Goal: Task Accomplishment & Management: Manage account settings

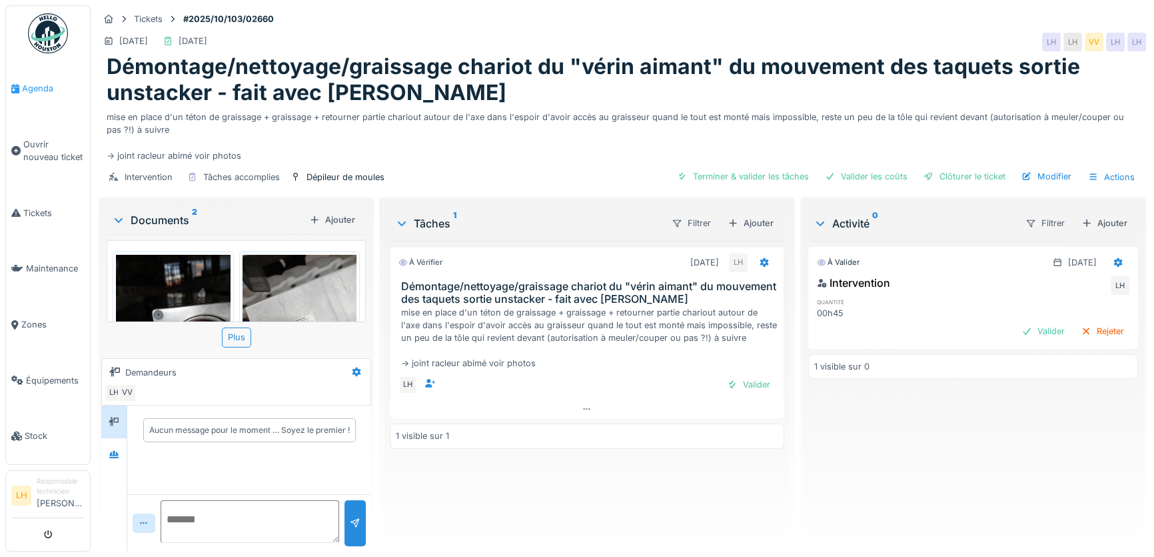
click at [39, 90] on span "Agenda" at bounding box center [53, 88] width 63 height 13
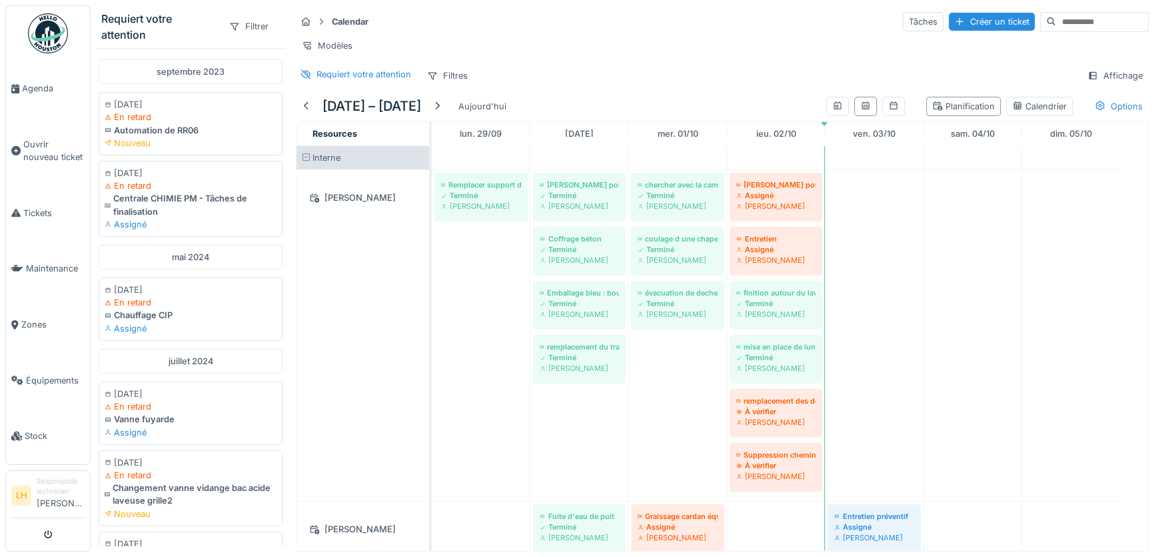
click at [45, 44] on img at bounding box center [48, 33] width 40 height 40
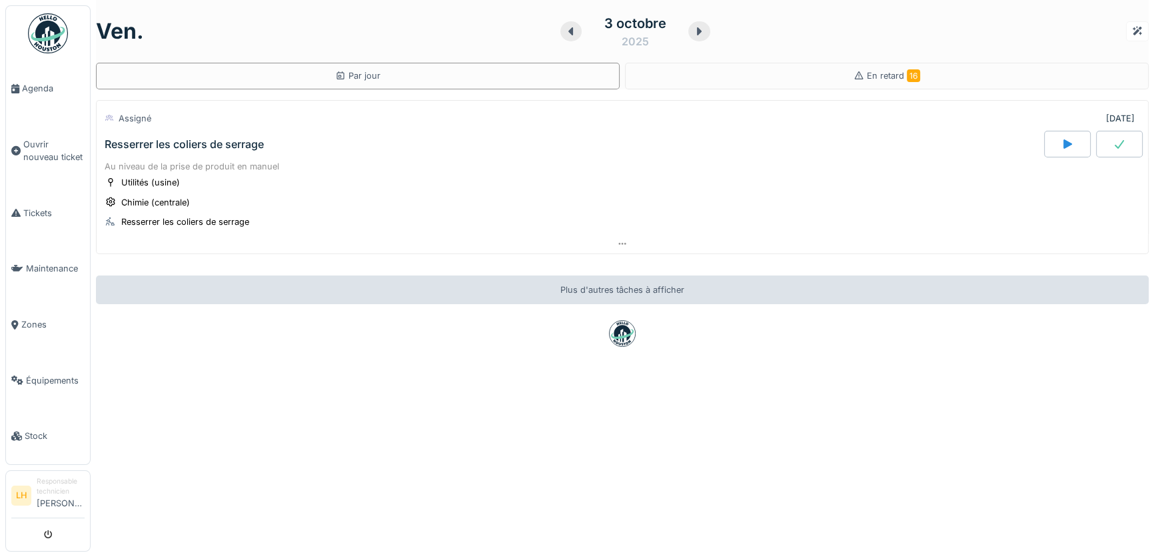
click at [203, 143] on div "Resserrer les coliers de serrage" at bounding box center [184, 144] width 159 height 13
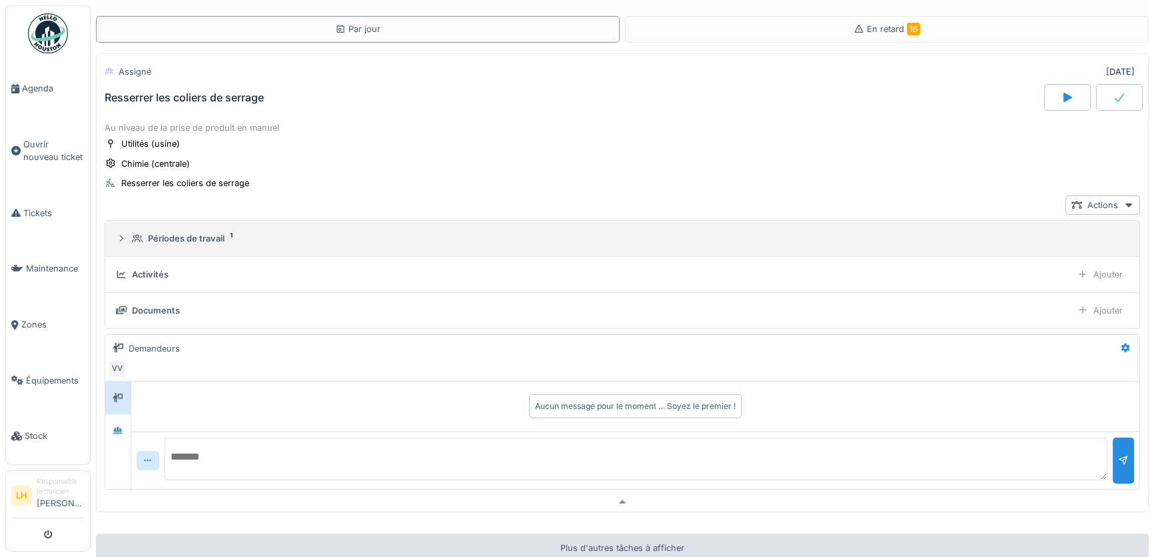
click at [125, 234] on icon at bounding box center [121, 238] width 11 height 9
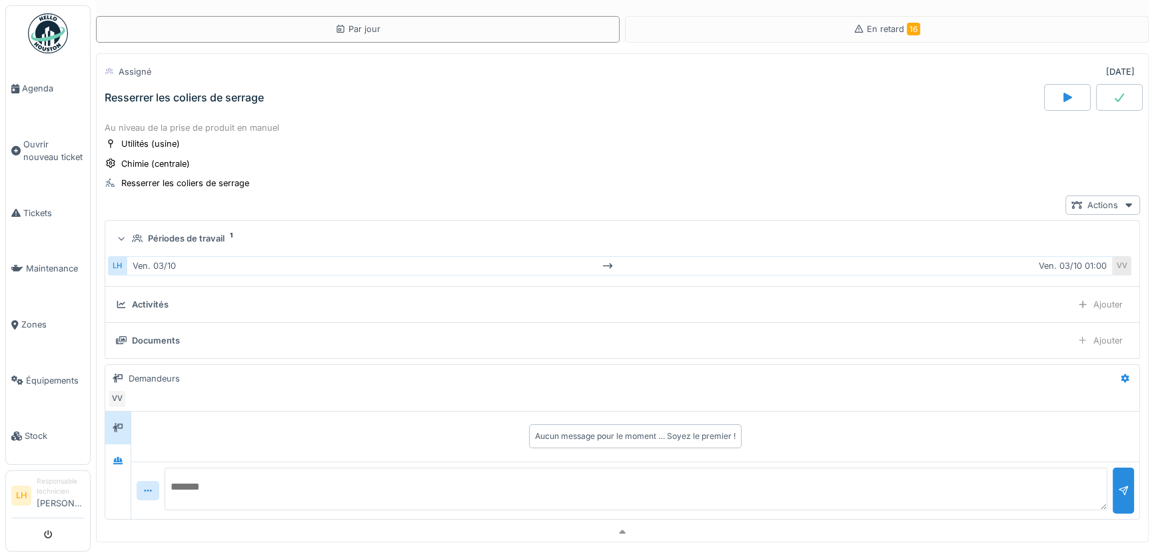
click at [122, 233] on icon at bounding box center [121, 238] width 9 height 11
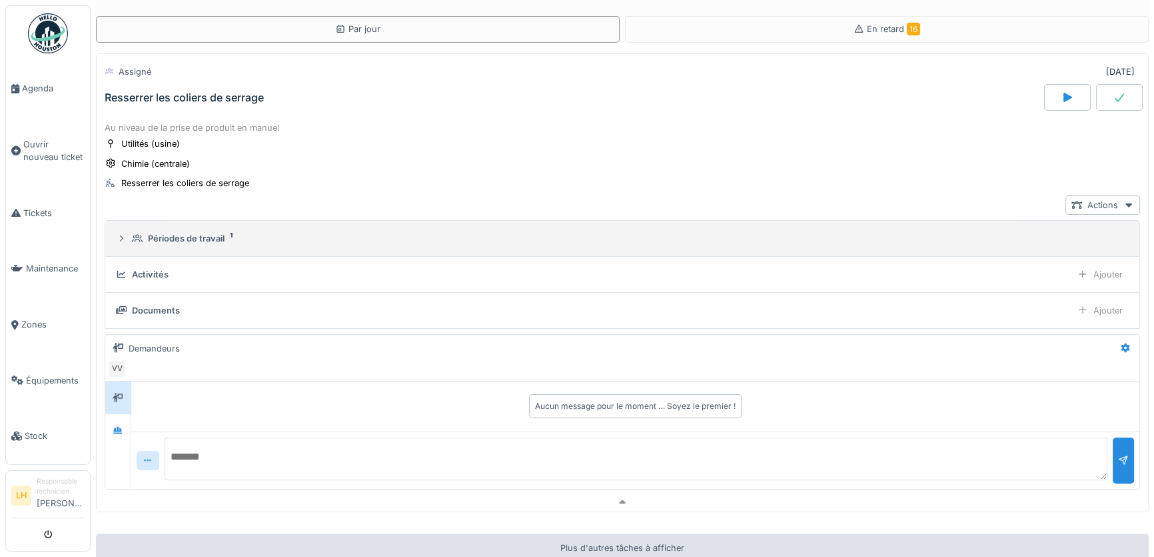
click at [122, 234] on icon at bounding box center [121, 238] width 11 height 9
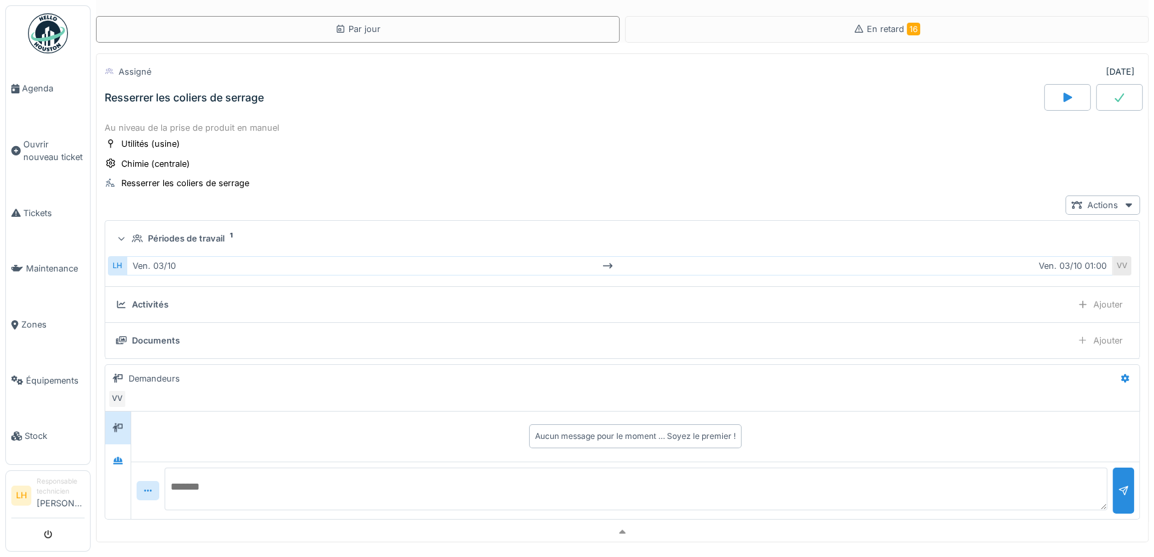
click at [126, 233] on div at bounding box center [121, 238] width 13 height 11
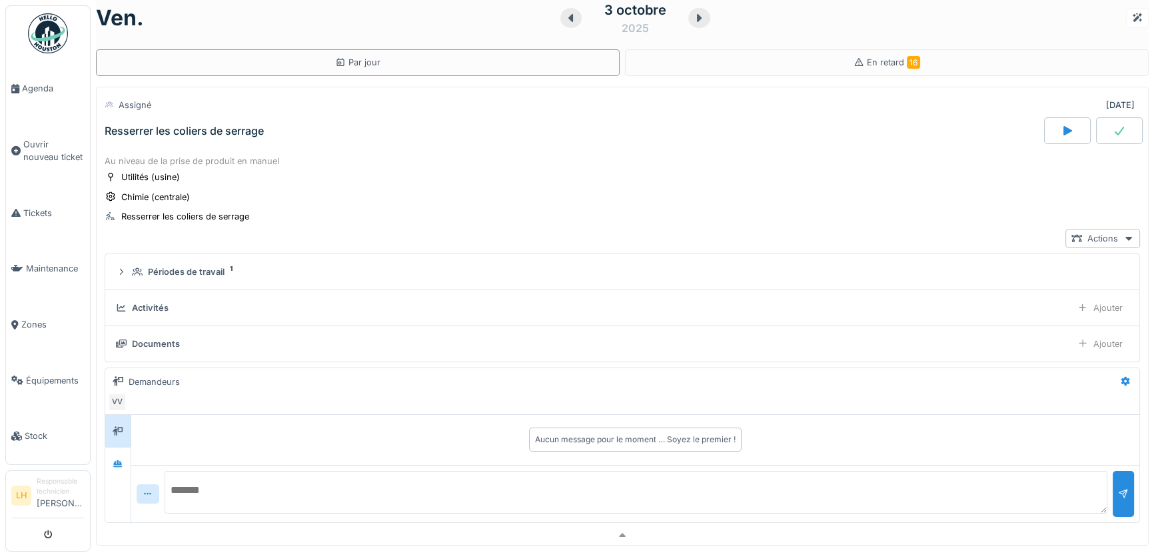
scroll to position [0, 0]
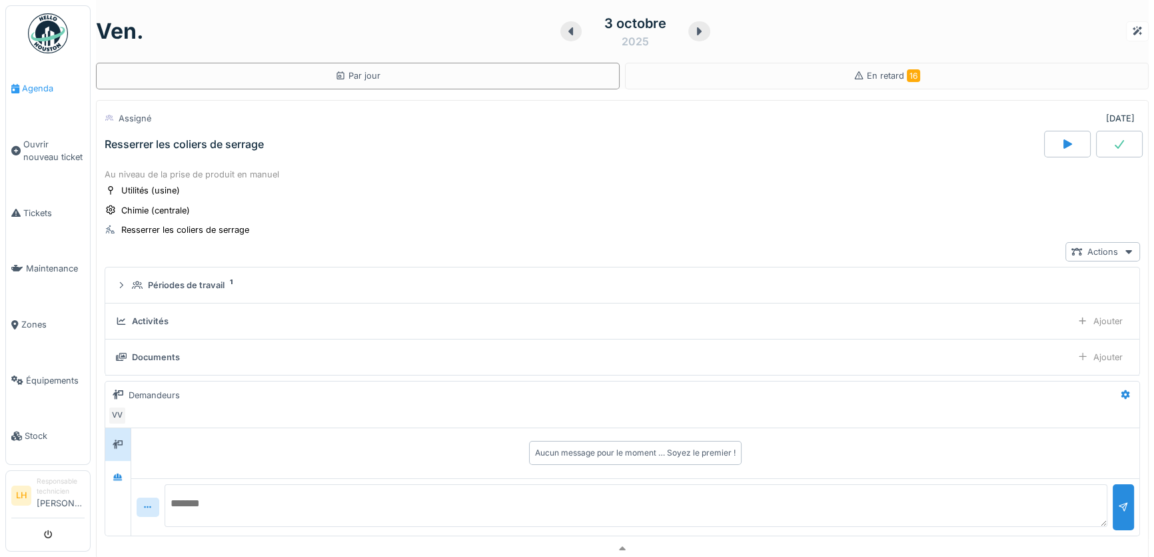
click at [39, 88] on span "Agenda" at bounding box center [53, 88] width 63 height 13
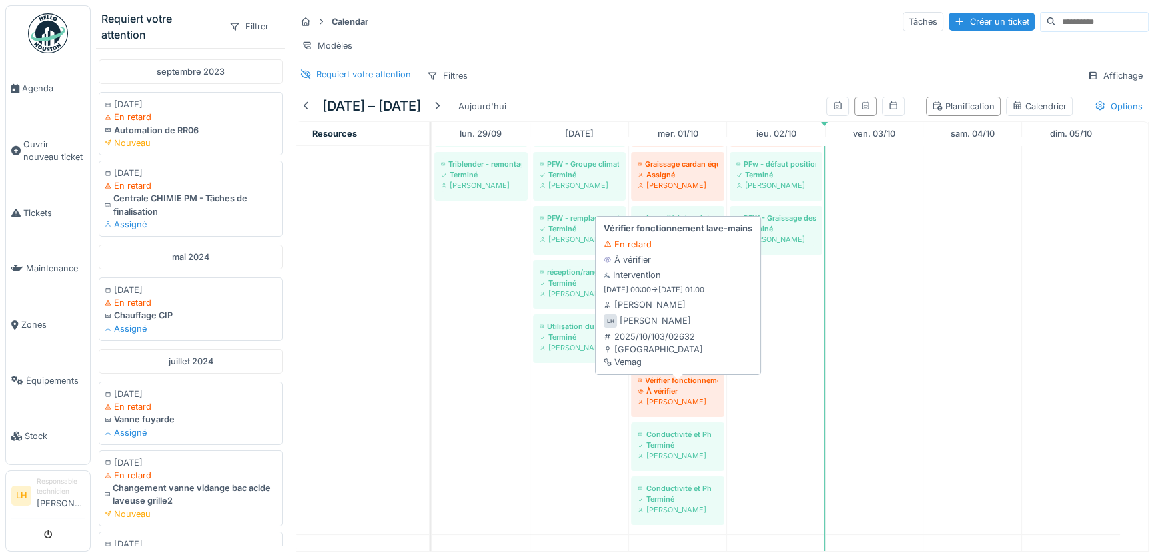
click at [675, 385] on div "Vérifier fonctionnement lave-mains" at bounding box center [678, 380] width 80 height 11
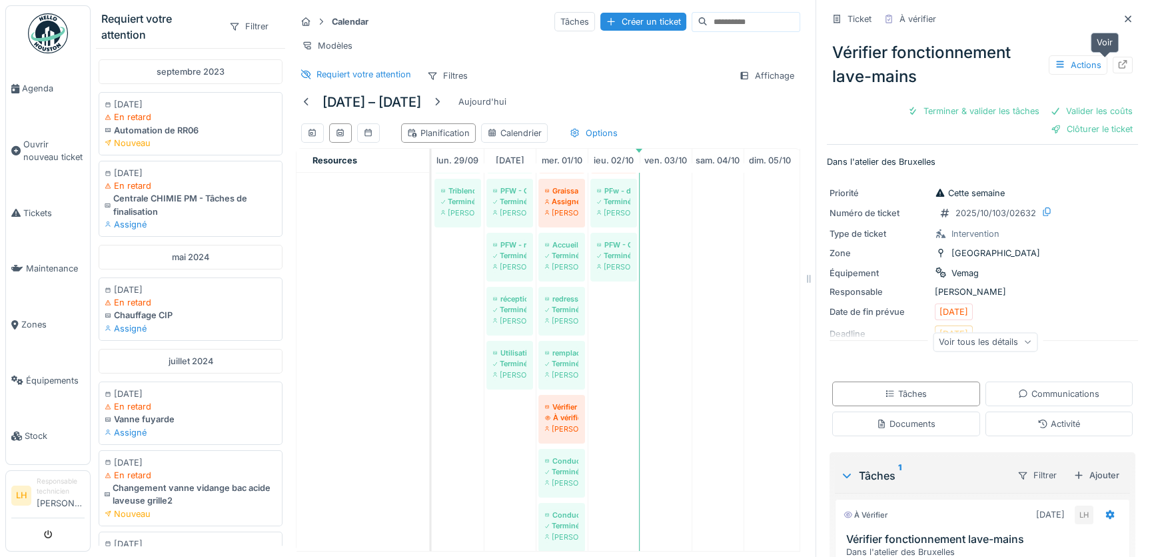
click at [1118, 65] on icon at bounding box center [1123, 64] width 11 height 9
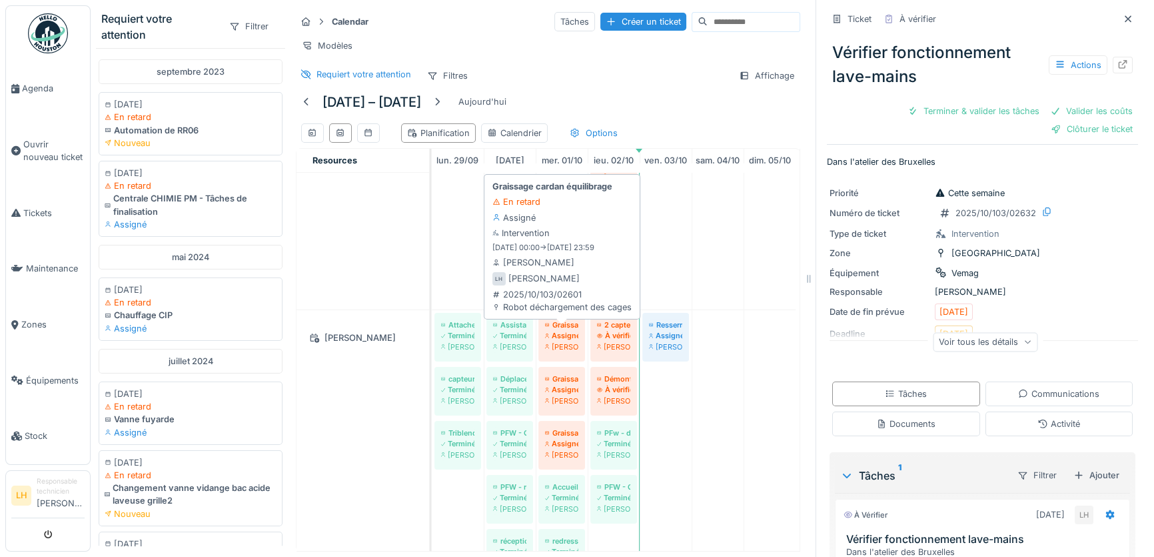
click at [570, 330] on div "Graissage cardan équilibrage" at bounding box center [561, 324] width 33 height 11
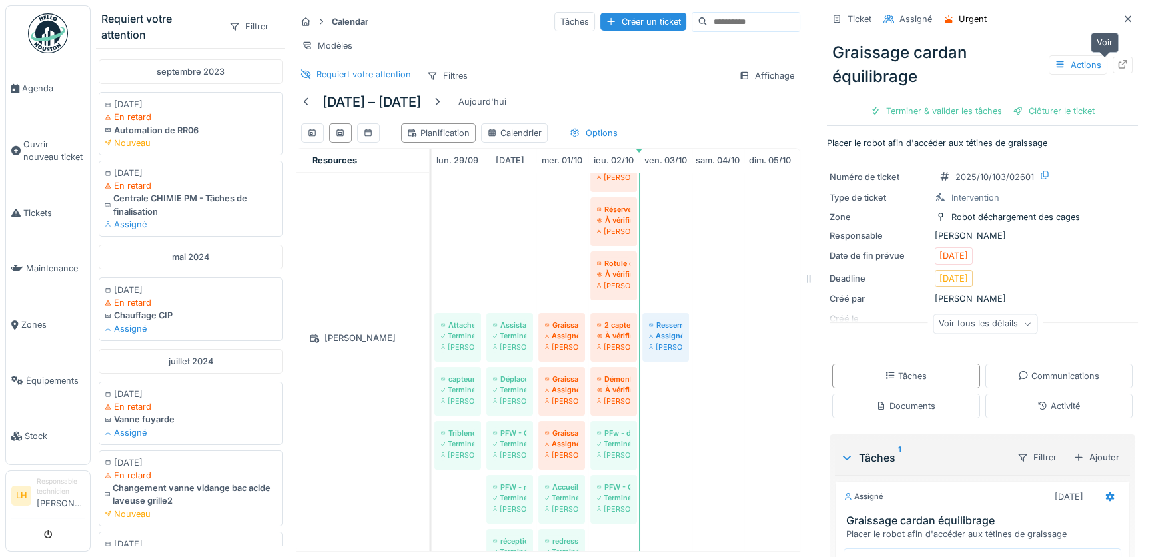
click at [1118, 67] on icon at bounding box center [1123, 64] width 11 height 9
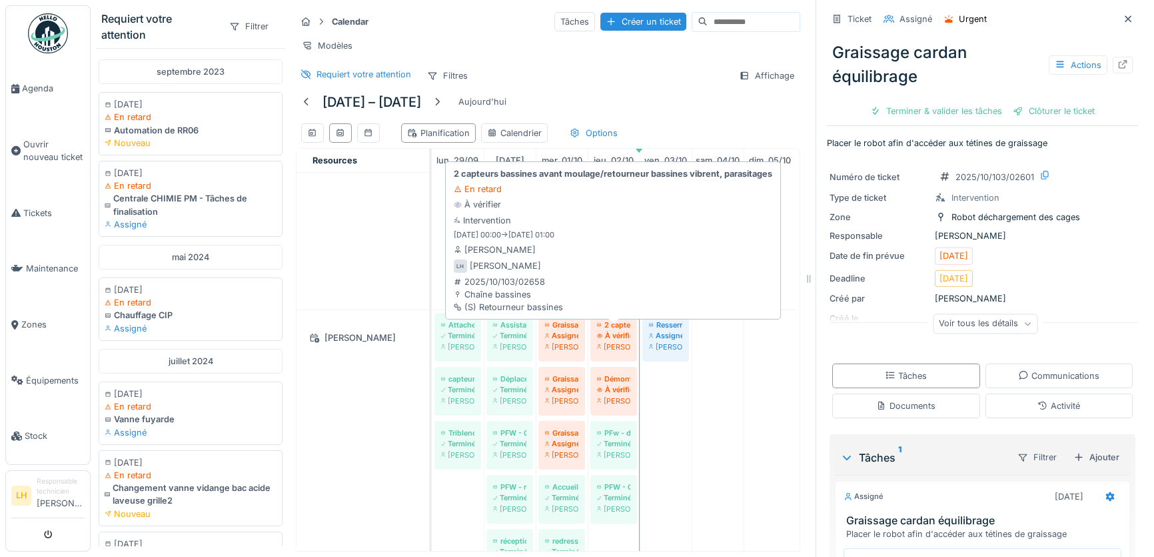
click at [622, 337] on div "À vérifier" at bounding box center [613, 335] width 33 height 11
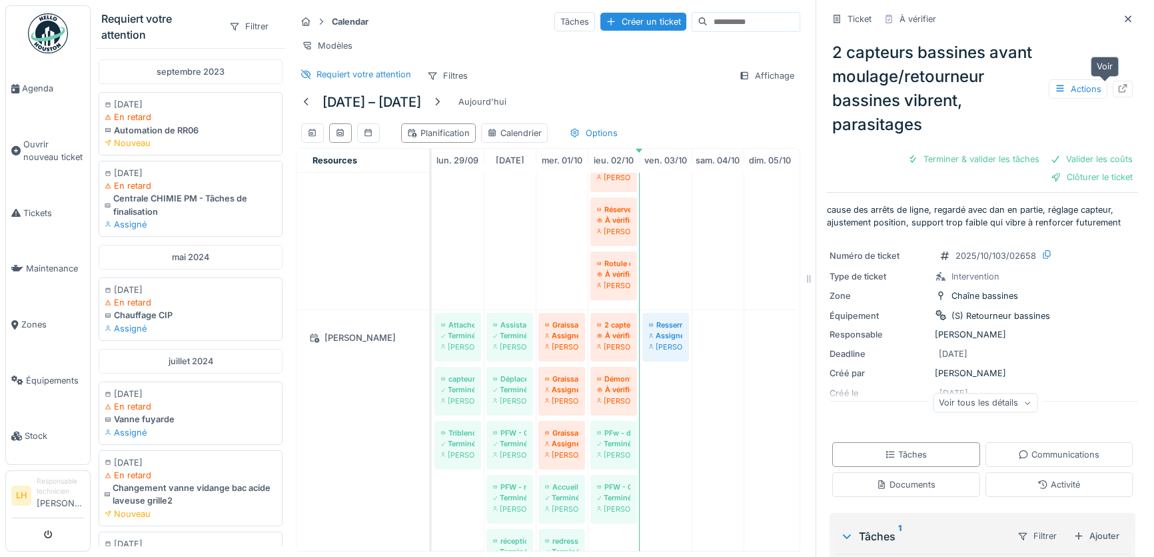
click at [1118, 83] on div at bounding box center [1123, 89] width 11 height 13
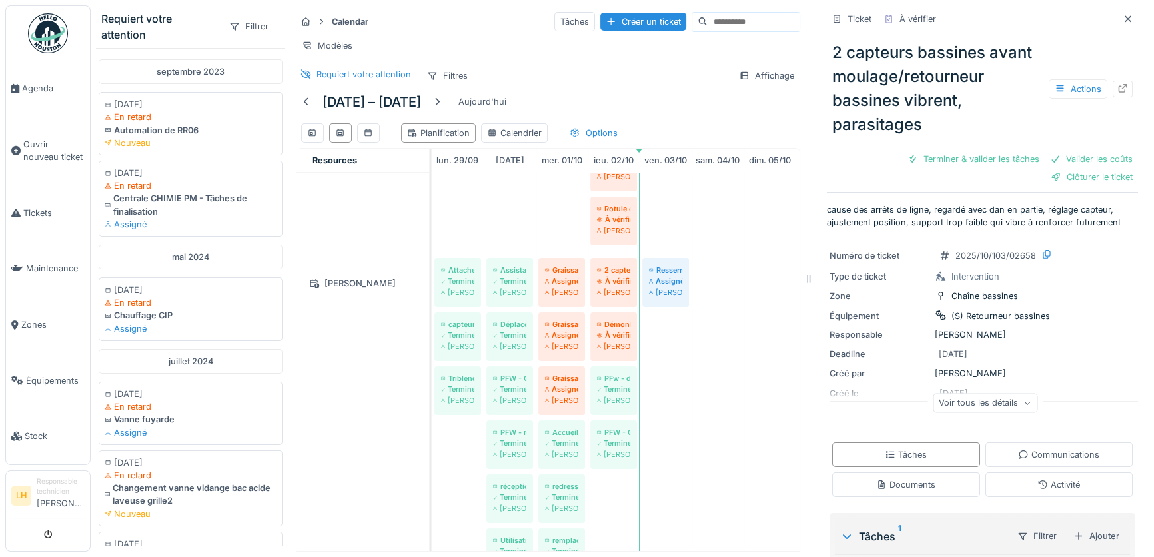
scroll to position [1272, 0]
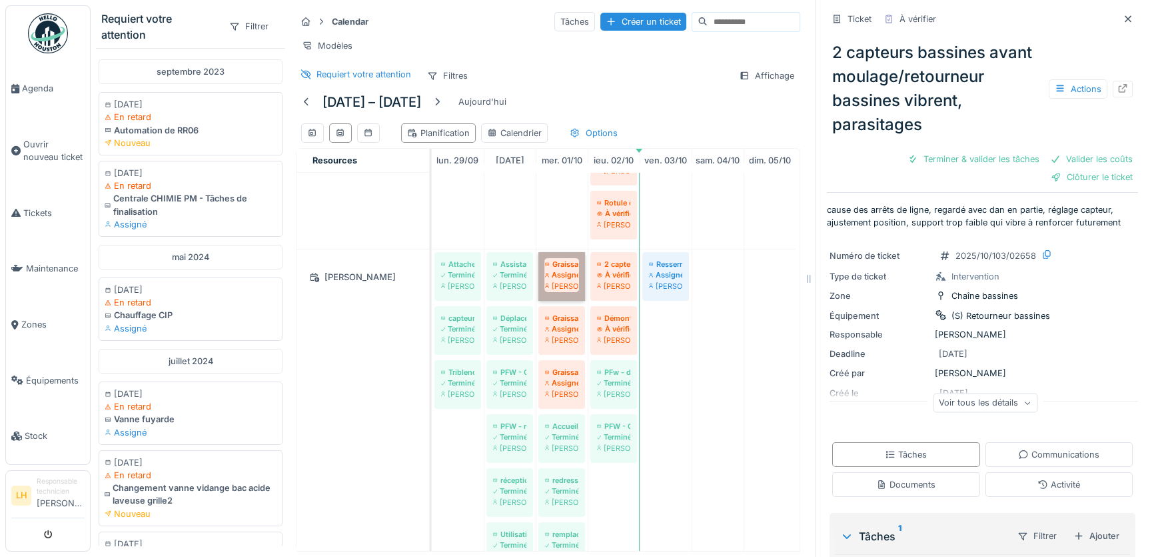
click at [563, 271] on link "Graissage cardan équilibrage Assigné Lucas Herbet" at bounding box center [562, 276] width 47 height 49
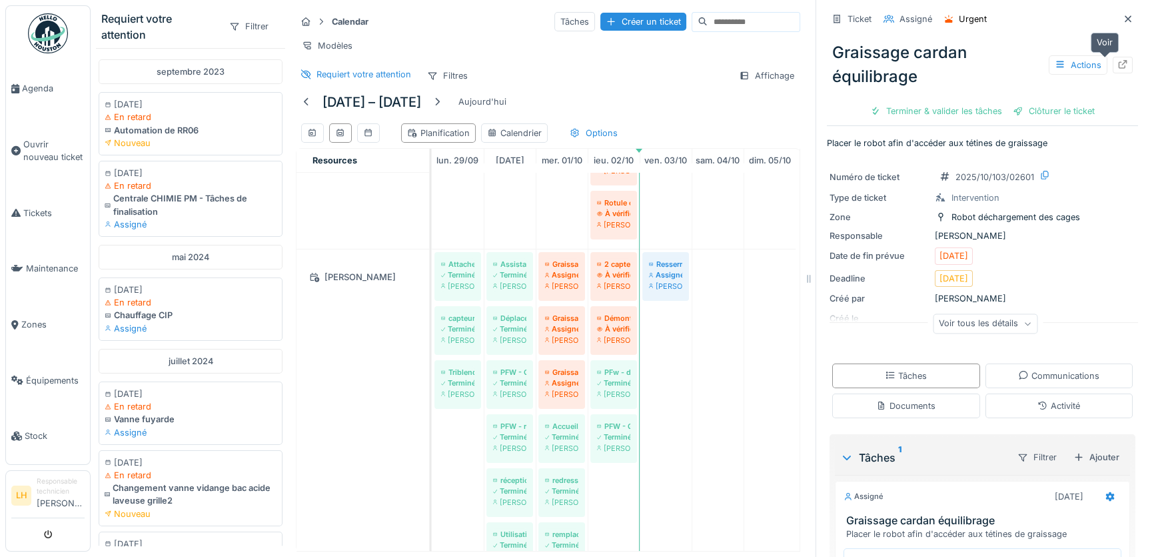
click at [1113, 66] on div at bounding box center [1123, 65] width 20 height 17
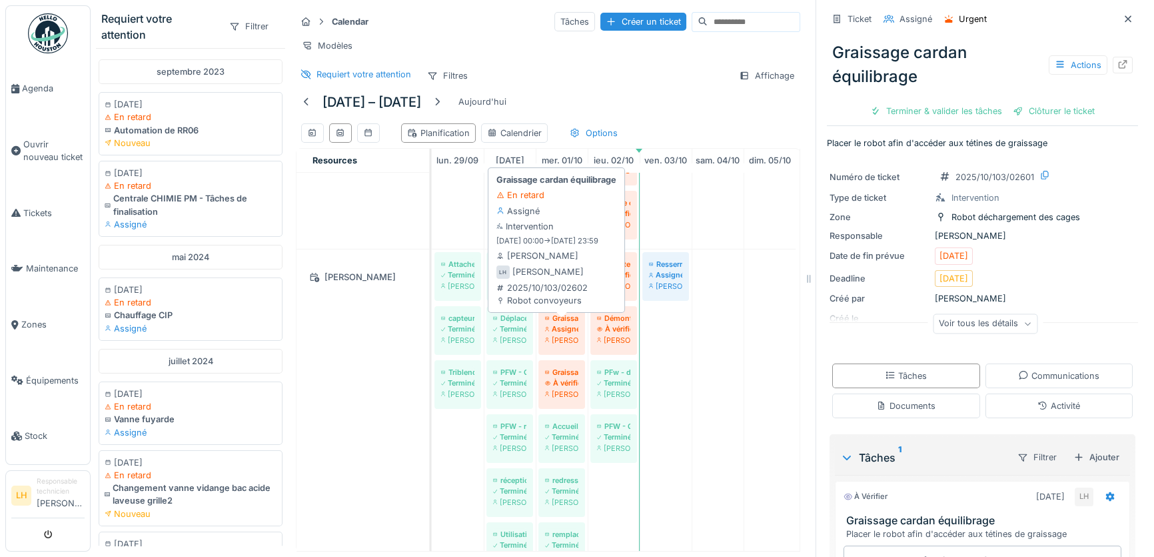
click at [566, 333] on div "Assigné" at bounding box center [561, 328] width 33 height 11
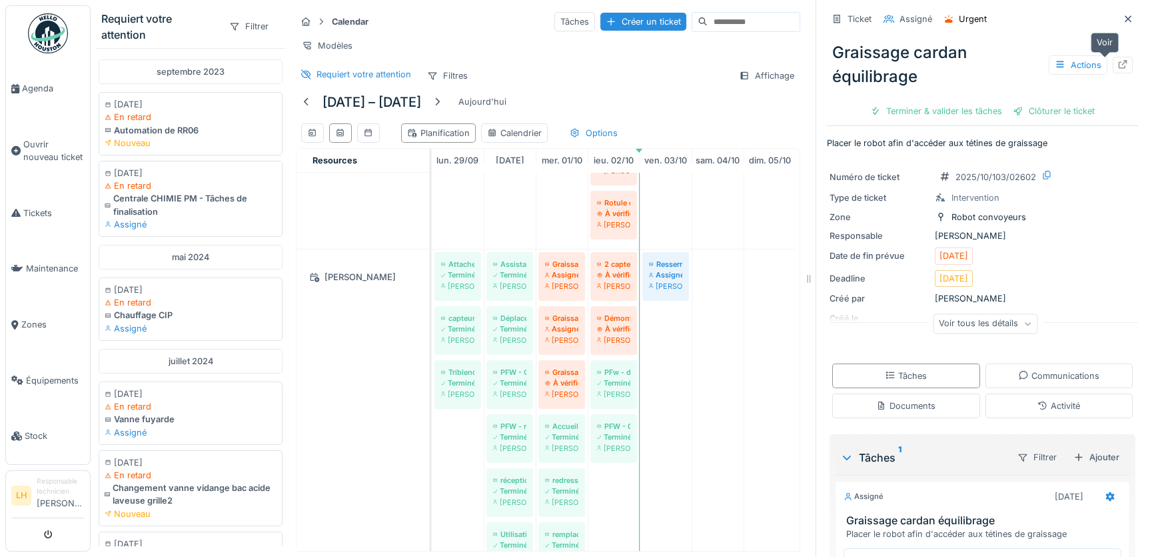
click at [1119, 68] on icon at bounding box center [1123, 64] width 9 height 9
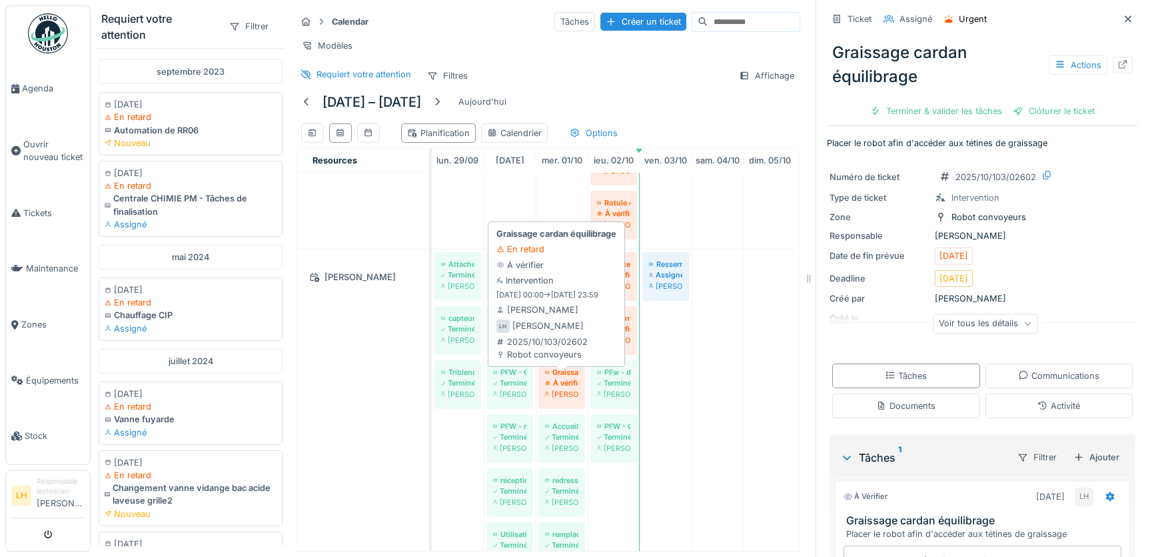
click at [567, 377] on div "Graissage cardan équilibrage" at bounding box center [561, 372] width 33 height 11
click at [565, 386] on div "À vérifier" at bounding box center [561, 382] width 33 height 11
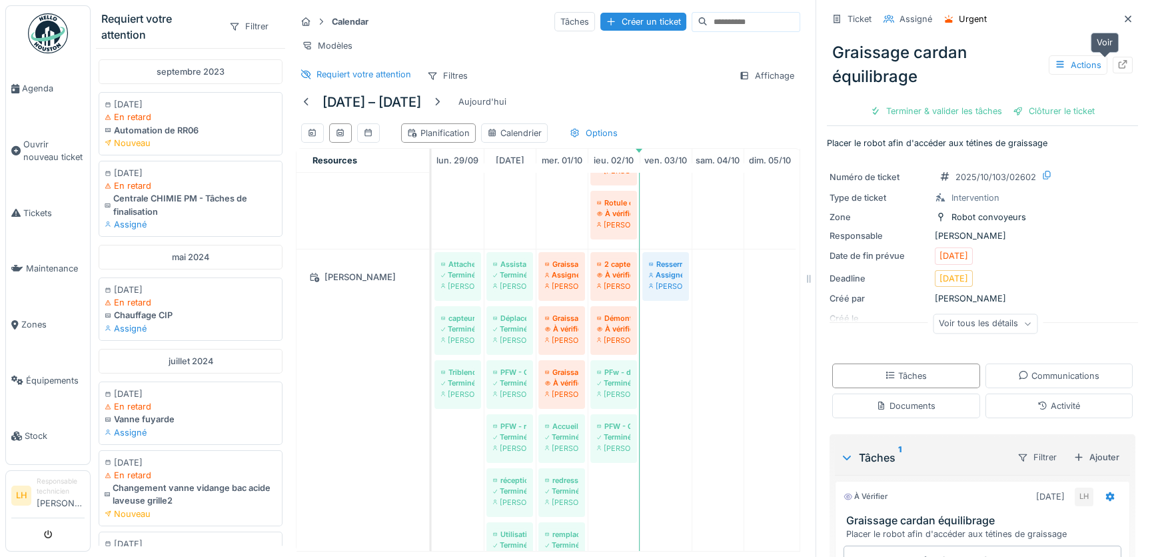
click at [1119, 68] on icon at bounding box center [1123, 64] width 9 height 9
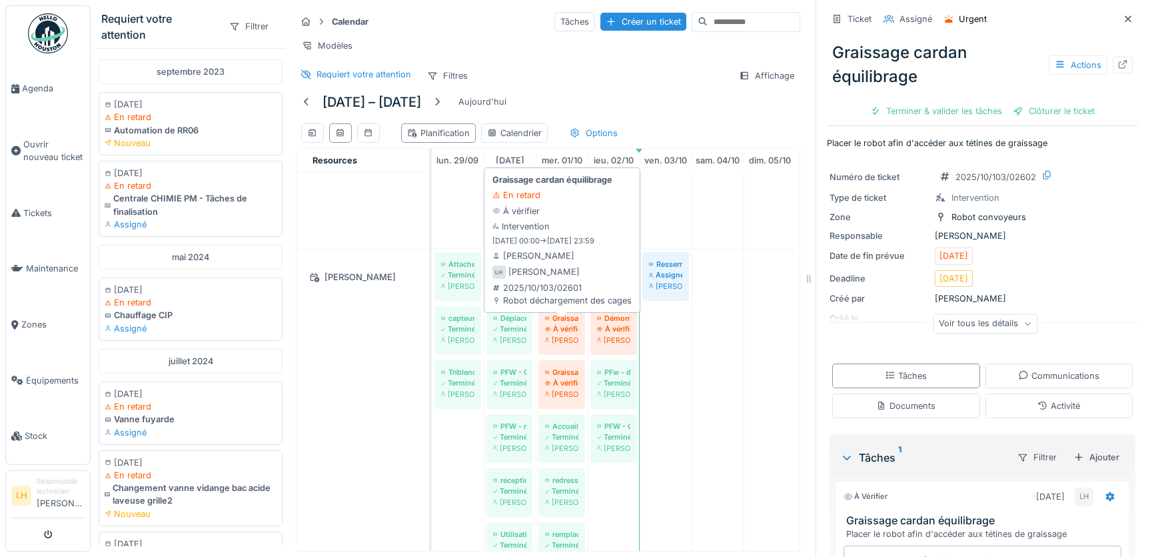
click at [569, 323] on div "Graissage cardan équilibrage" at bounding box center [561, 318] width 33 height 11
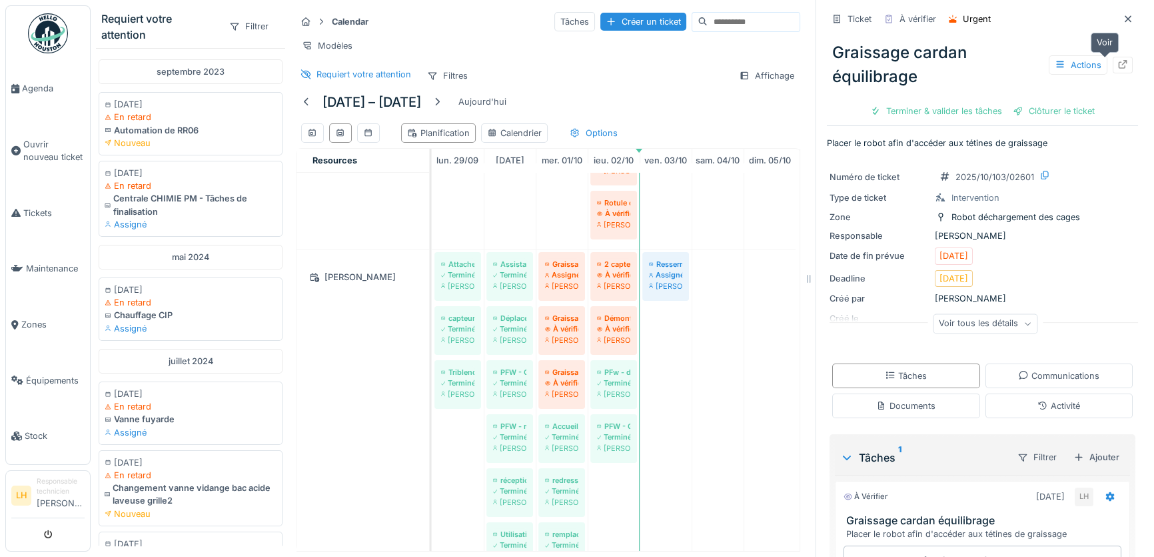
click at [1118, 66] on icon at bounding box center [1123, 64] width 11 height 9
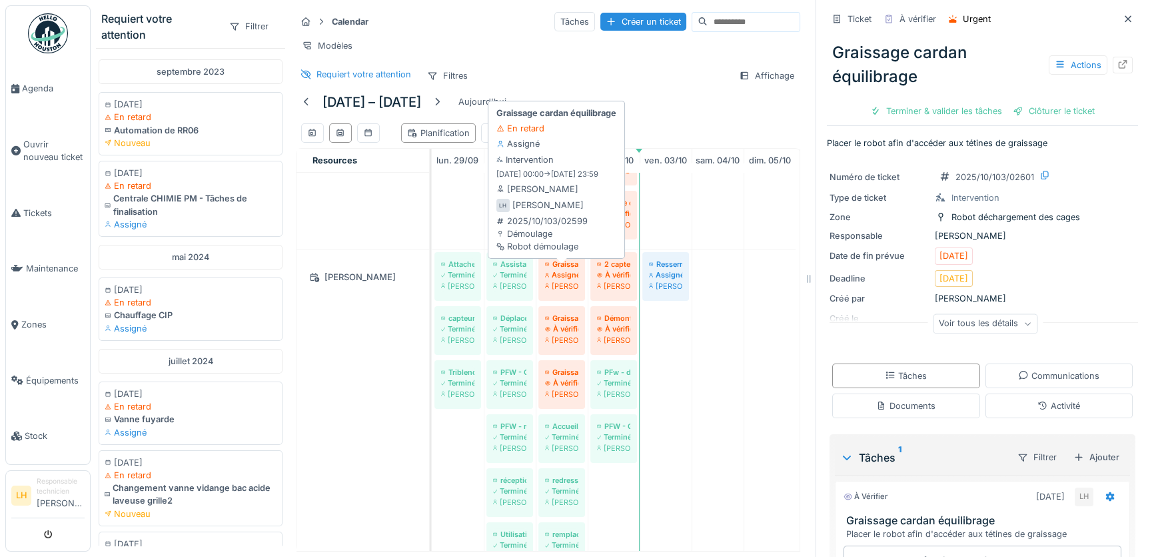
click at [570, 269] on div "Graissage cardan équilibrage" at bounding box center [561, 264] width 33 height 11
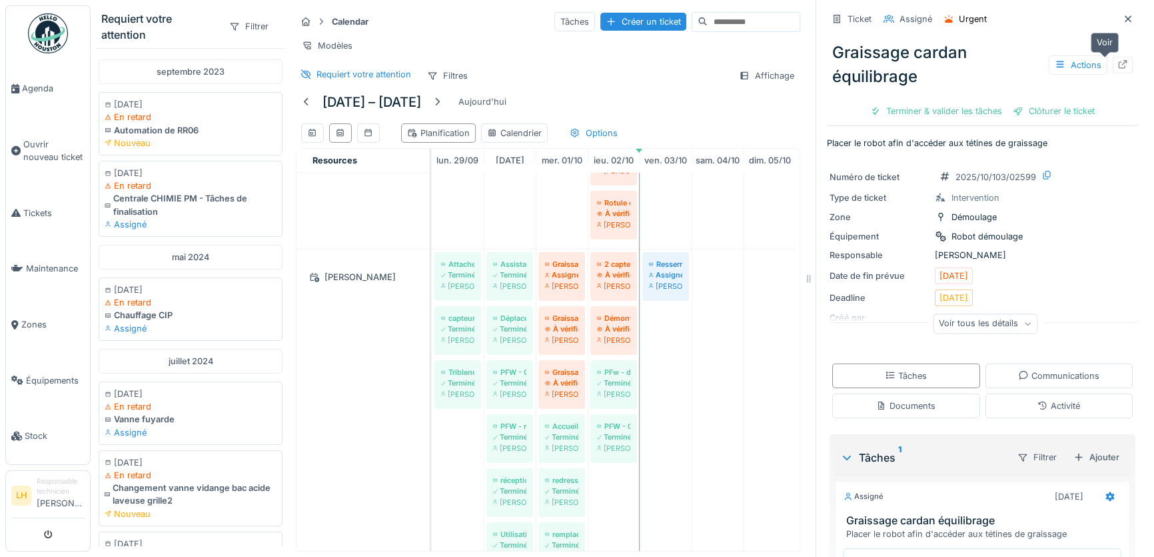
click at [1118, 71] on div at bounding box center [1123, 65] width 11 height 13
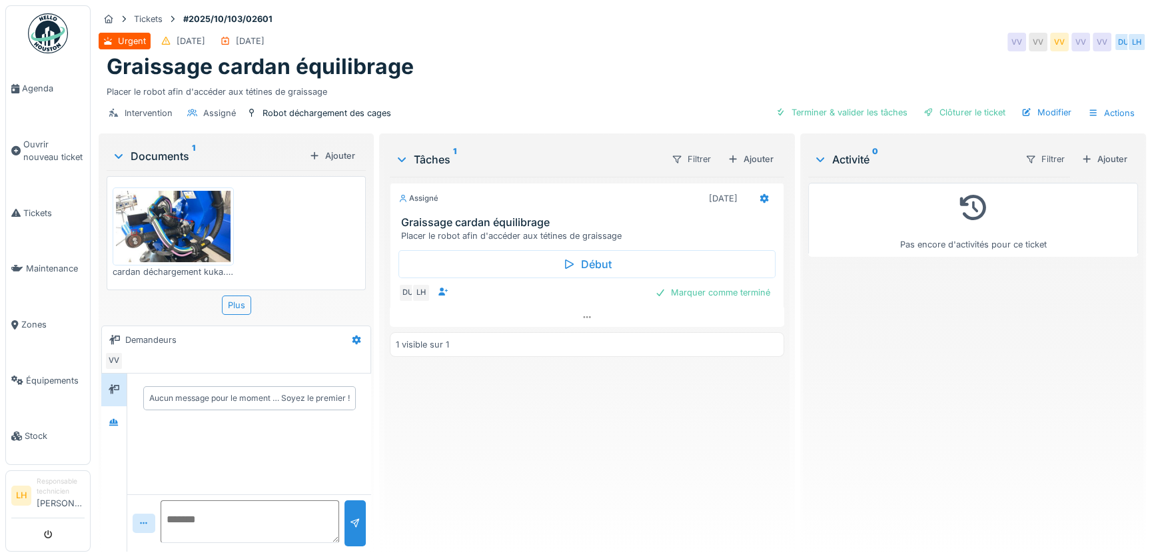
click at [167, 212] on img at bounding box center [173, 226] width 115 height 71
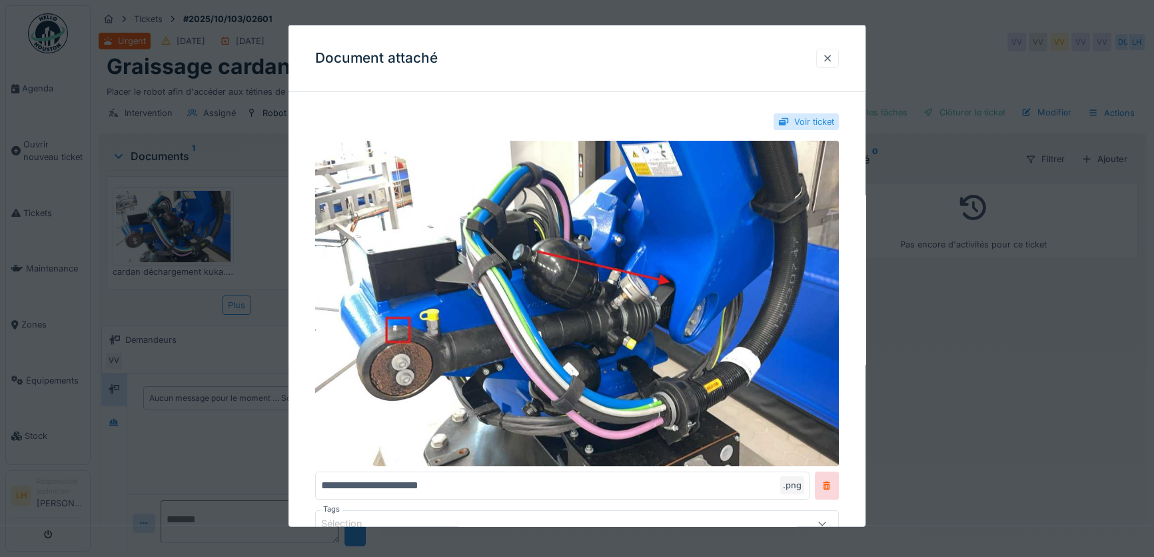
click at [828, 53] on div at bounding box center [827, 57] width 11 height 13
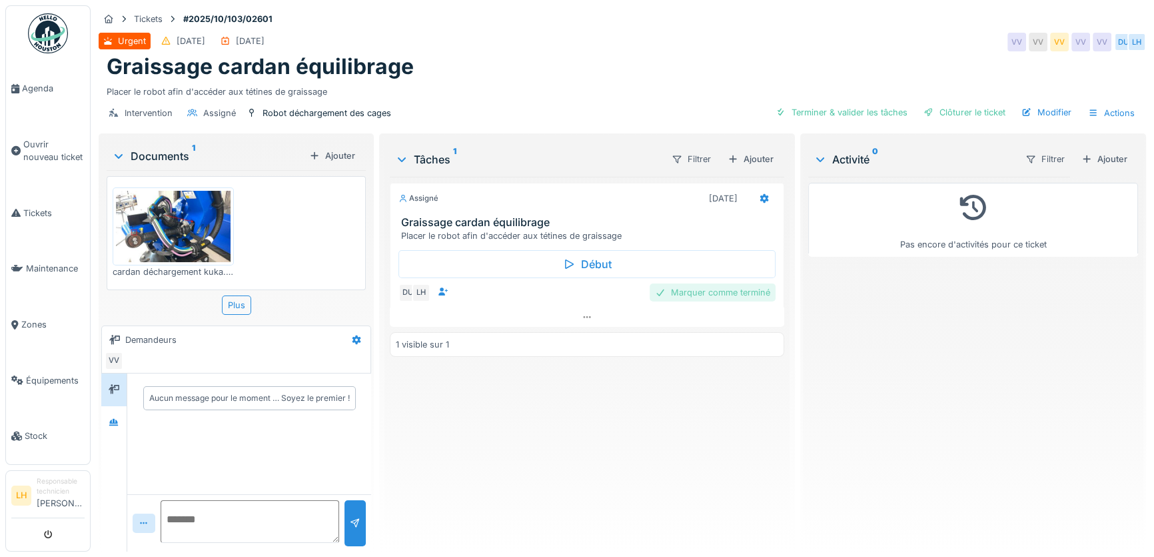
click at [724, 295] on div "Marquer comme terminé" at bounding box center [713, 292] width 126 height 18
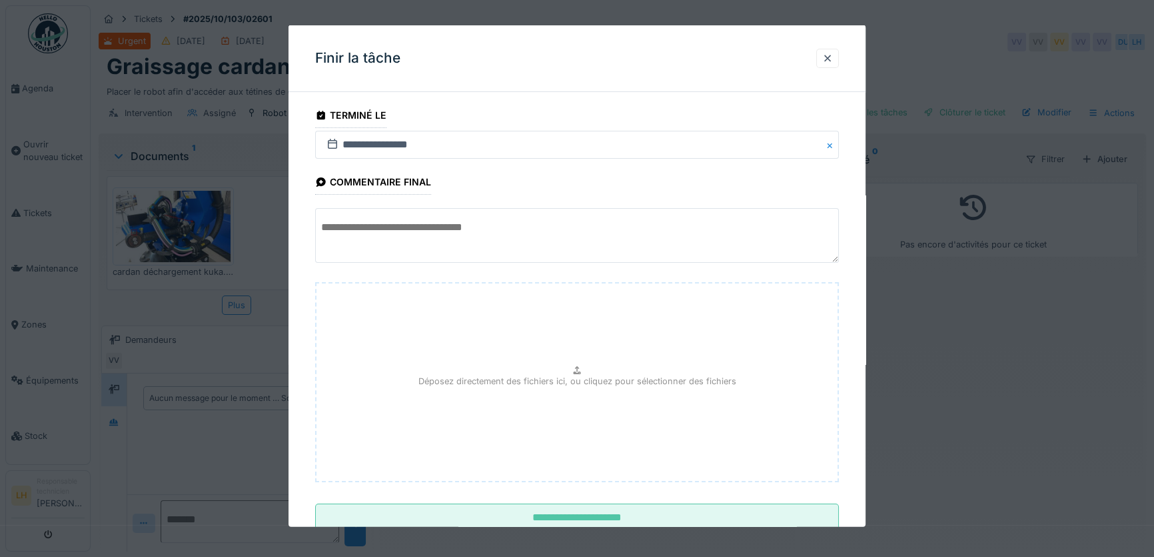
click at [417, 230] on textarea at bounding box center [577, 235] width 524 height 55
type textarea "*"
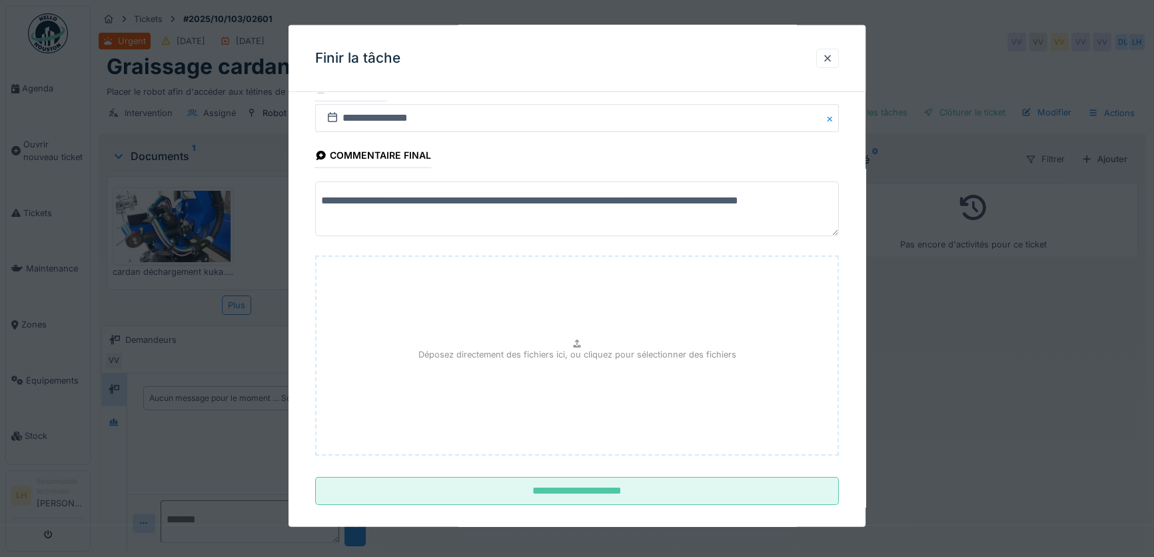
scroll to position [41, 0]
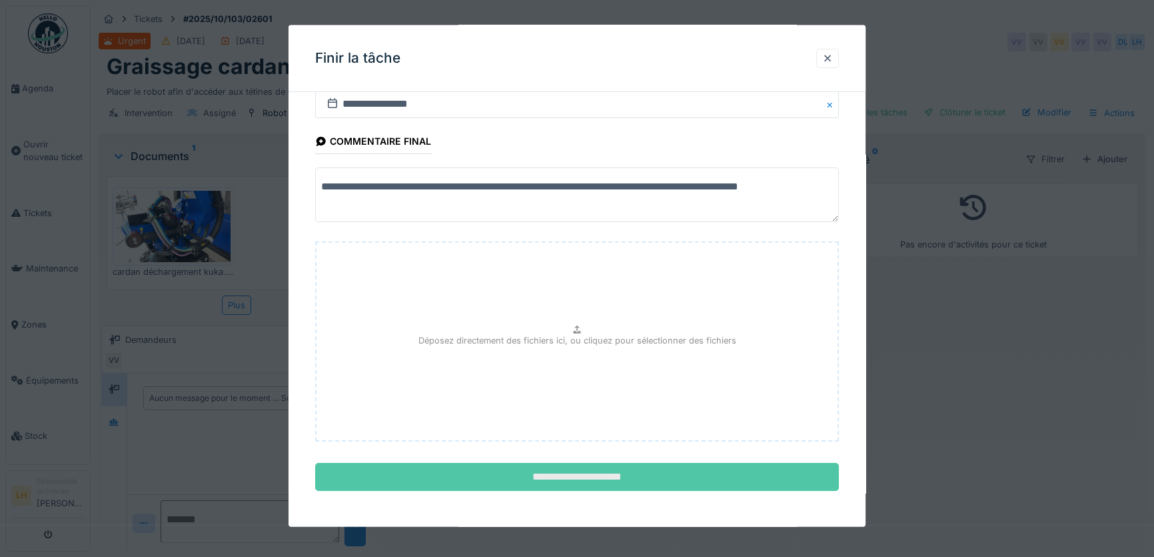
type textarea "**********"
click at [598, 475] on input "**********" at bounding box center [577, 477] width 524 height 28
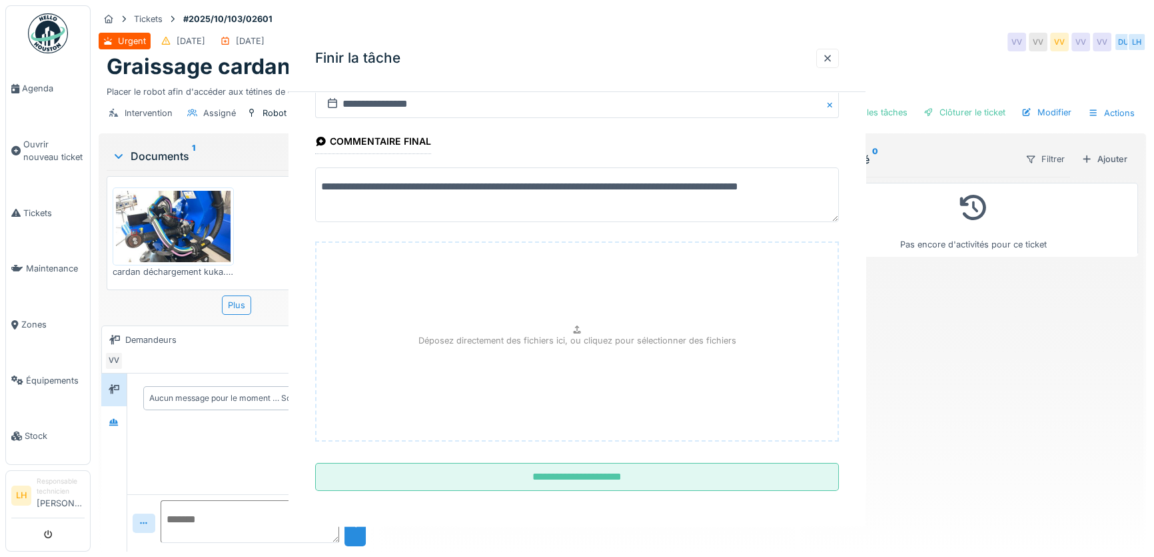
scroll to position [0, 0]
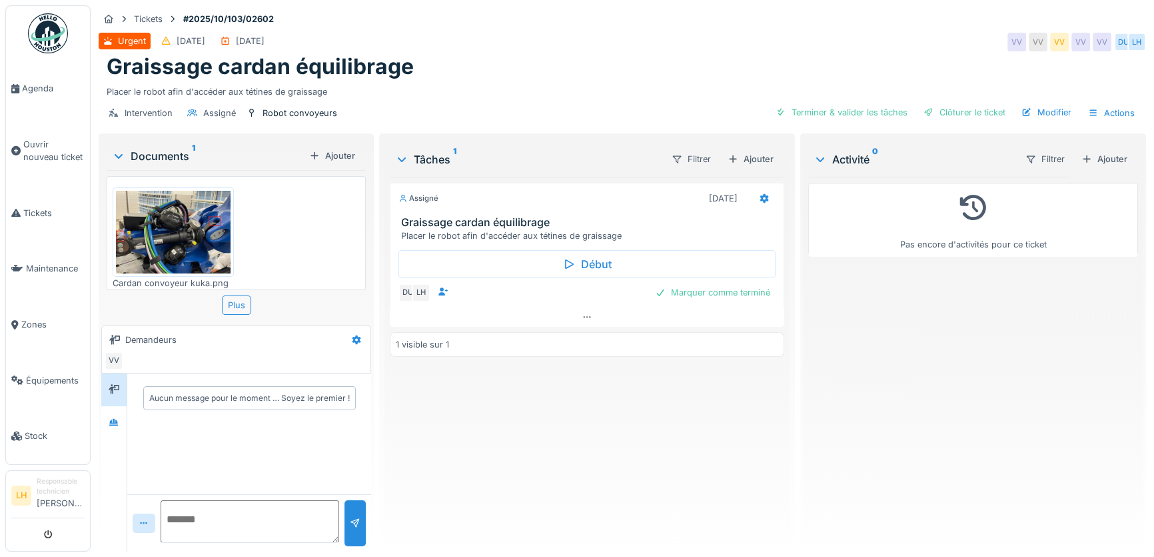
click at [149, 217] on img at bounding box center [173, 232] width 115 height 83
click at [740, 291] on div "Marquer comme terminé" at bounding box center [713, 292] width 126 height 18
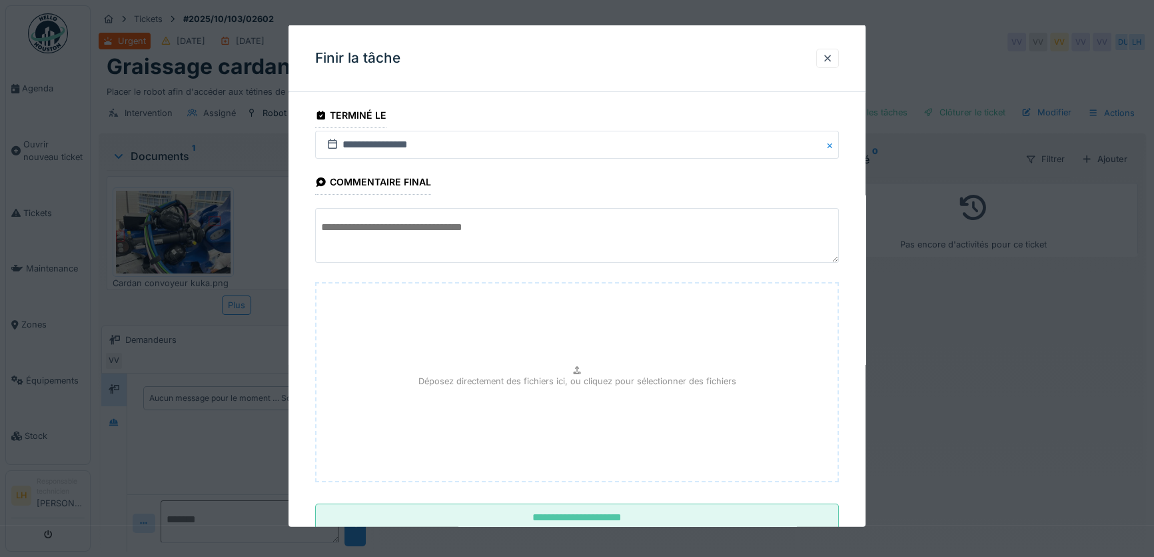
click at [377, 227] on textarea at bounding box center [577, 235] width 524 height 55
paste textarea "**********"
drag, startPoint x: 574, startPoint y: 233, endPoint x: 890, endPoint y: 236, distance: 316.6
click at [890, 236] on div "**********" at bounding box center [623, 278] width 1064 height 557
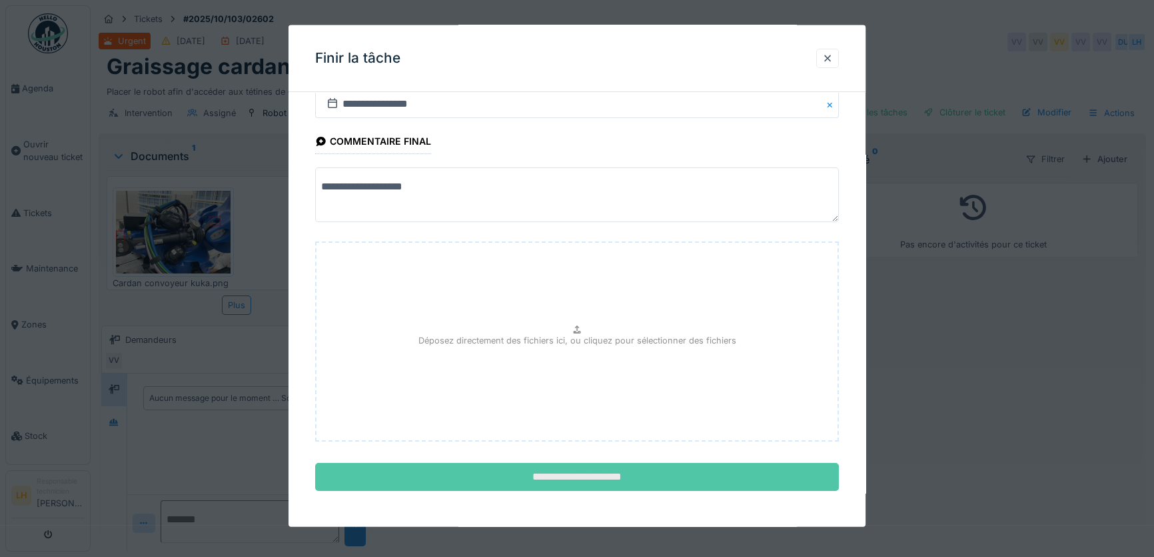
type textarea "**********"
click at [564, 480] on input "**********" at bounding box center [577, 477] width 524 height 28
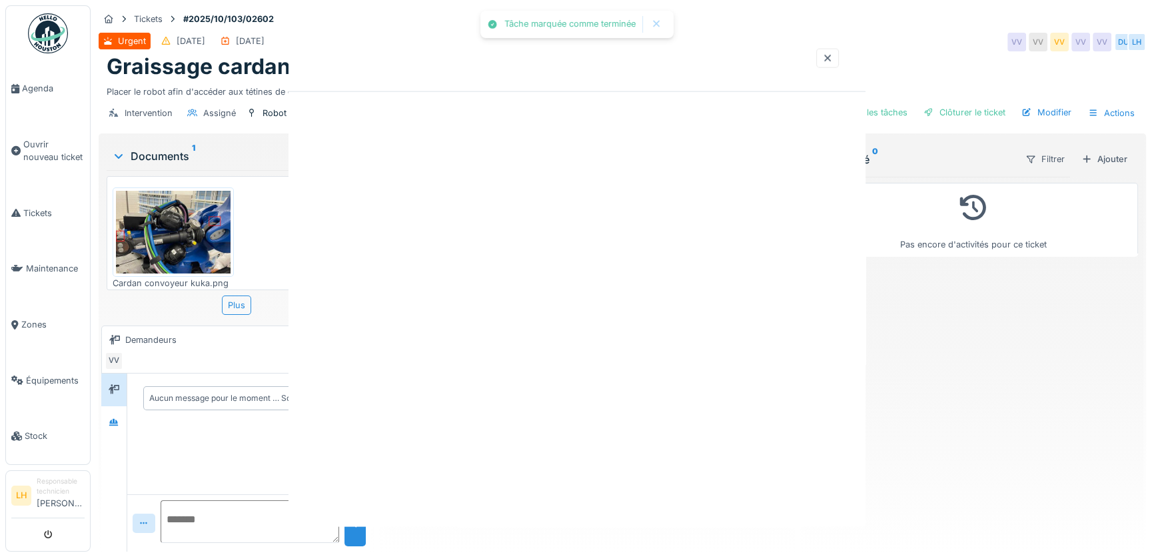
scroll to position [0, 0]
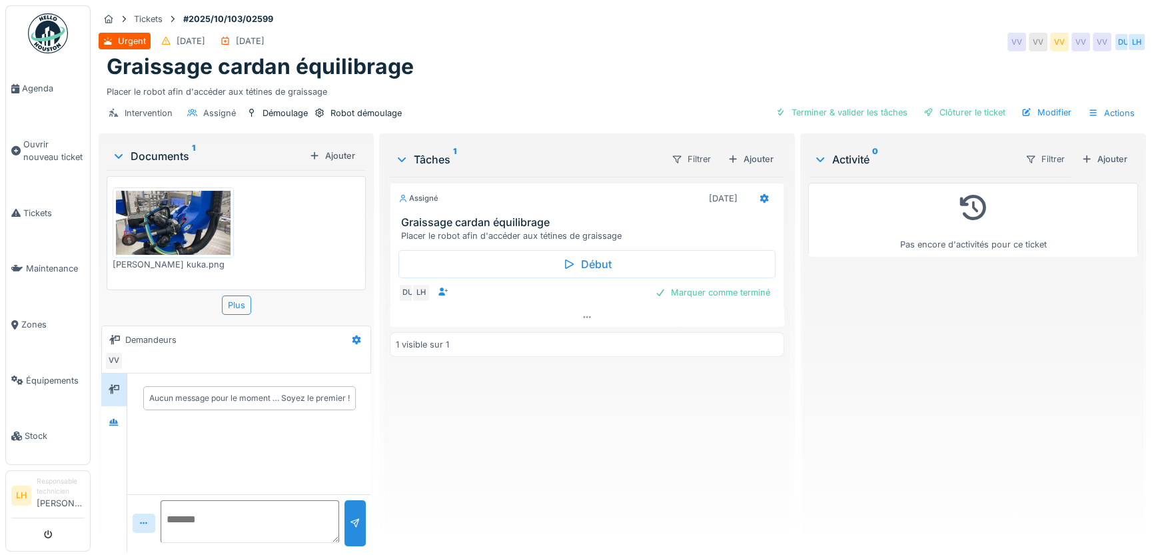
click at [173, 227] on img at bounding box center [173, 223] width 115 height 64
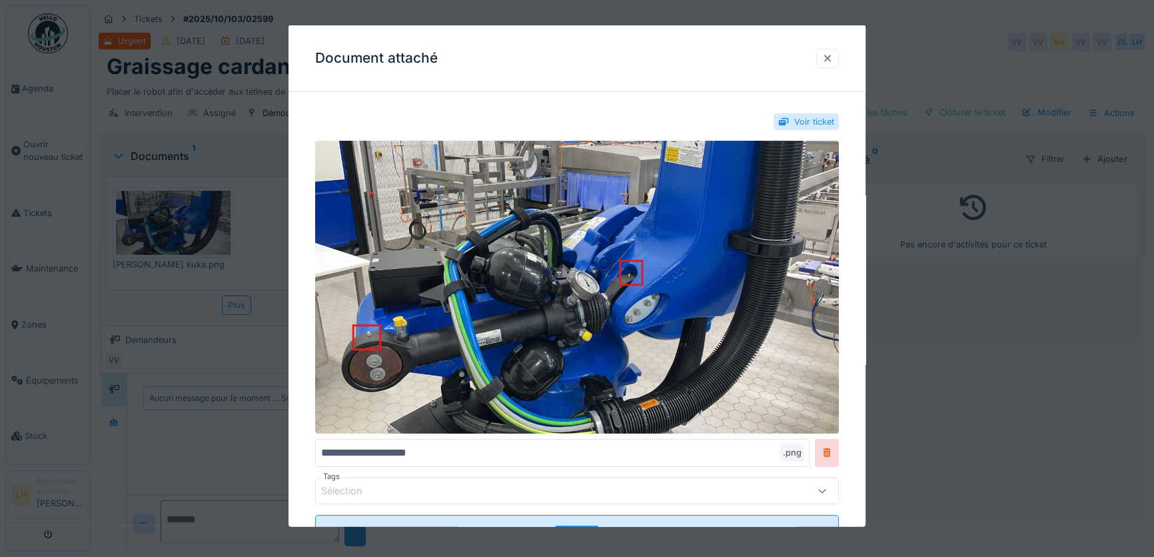
click at [833, 62] on div at bounding box center [827, 57] width 11 height 13
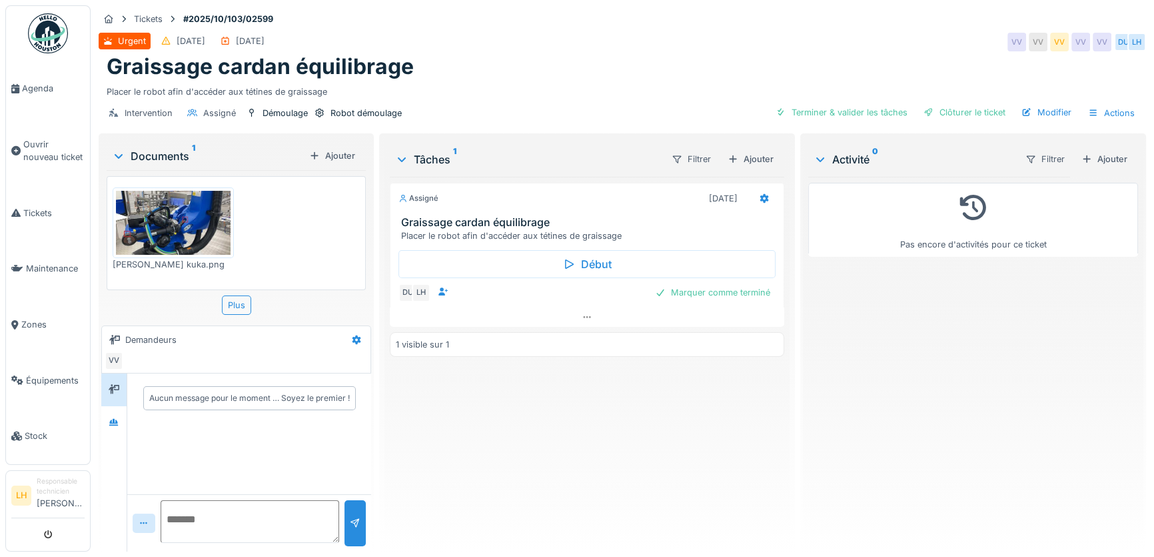
click at [180, 197] on img at bounding box center [173, 223] width 115 height 64
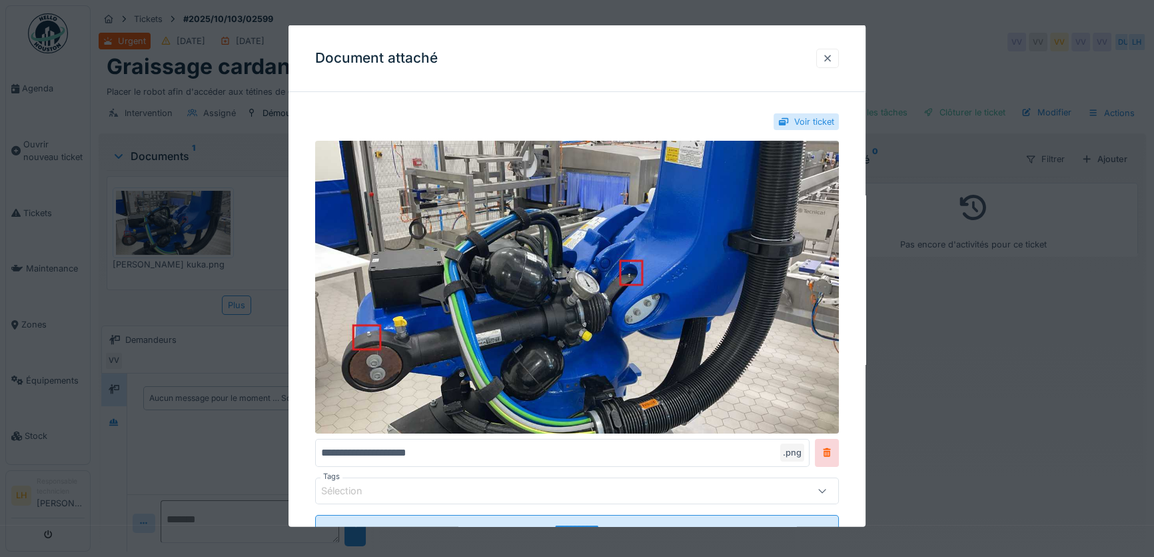
click at [830, 58] on div at bounding box center [827, 57] width 11 height 13
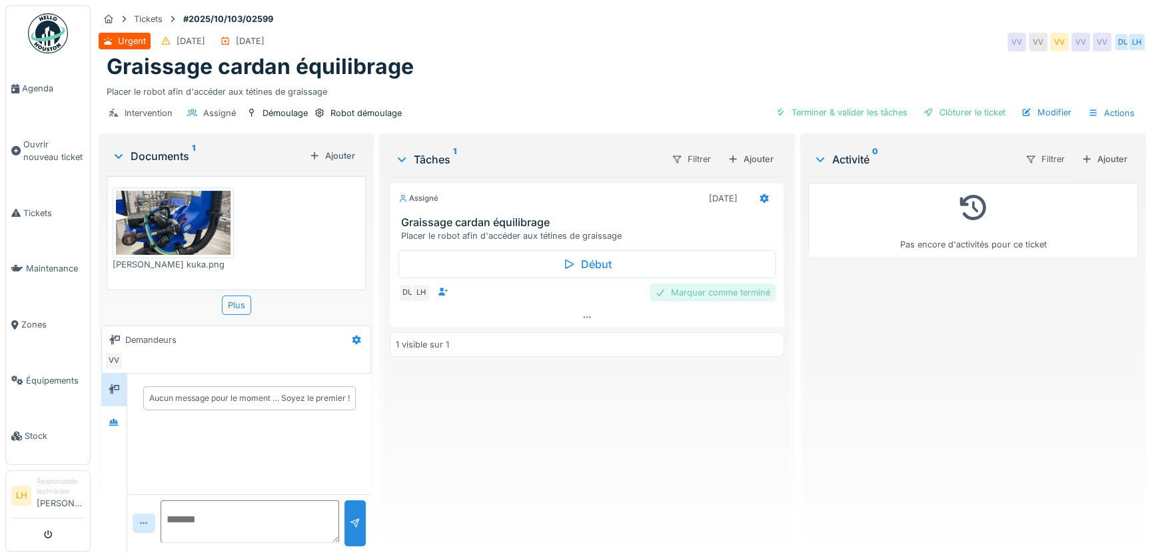
click at [741, 289] on div "Marquer comme terminé" at bounding box center [713, 292] width 126 height 18
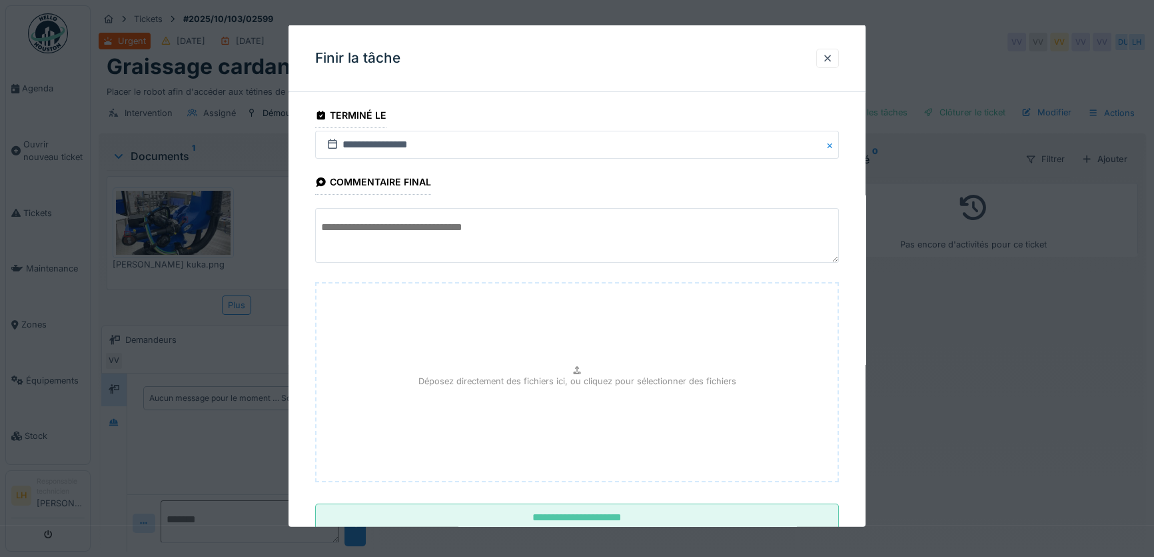
click at [473, 227] on textarea at bounding box center [577, 235] width 524 height 55
paste textarea "**********"
drag, startPoint x: 836, startPoint y: 225, endPoint x: 390, endPoint y: 203, distance: 446.4
click at [390, 203] on fieldset "**********" at bounding box center [577, 322] width 524 height 439
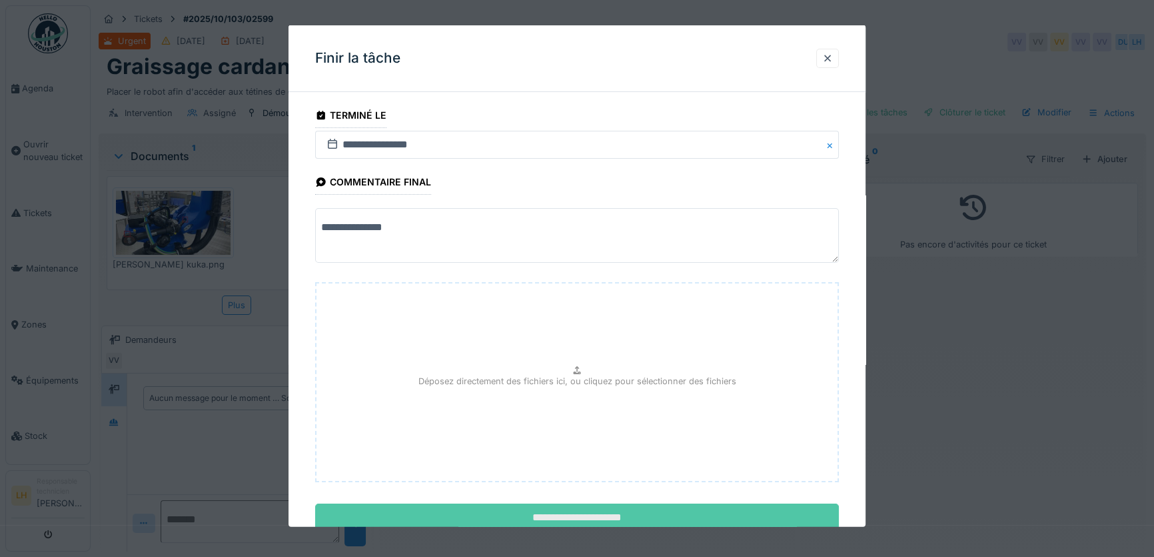
type textarea "**********"
click at [567, 519] on input "**********" at bounding box center [577, 517] width 524 height 28
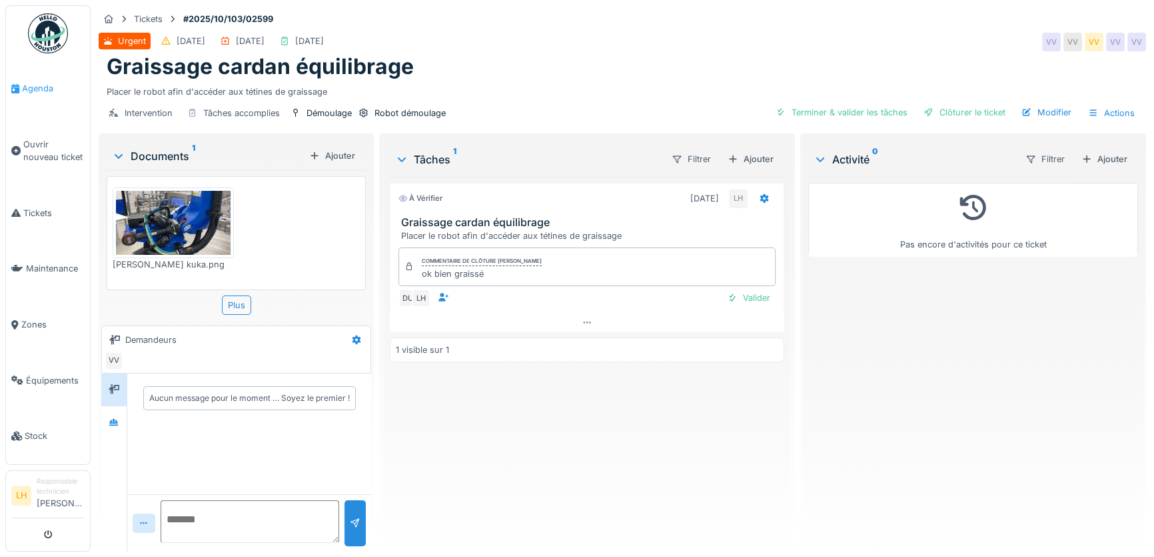
click at [38, 87] on span "Agenda" at bounding box center [53, 88] width 63 height 13
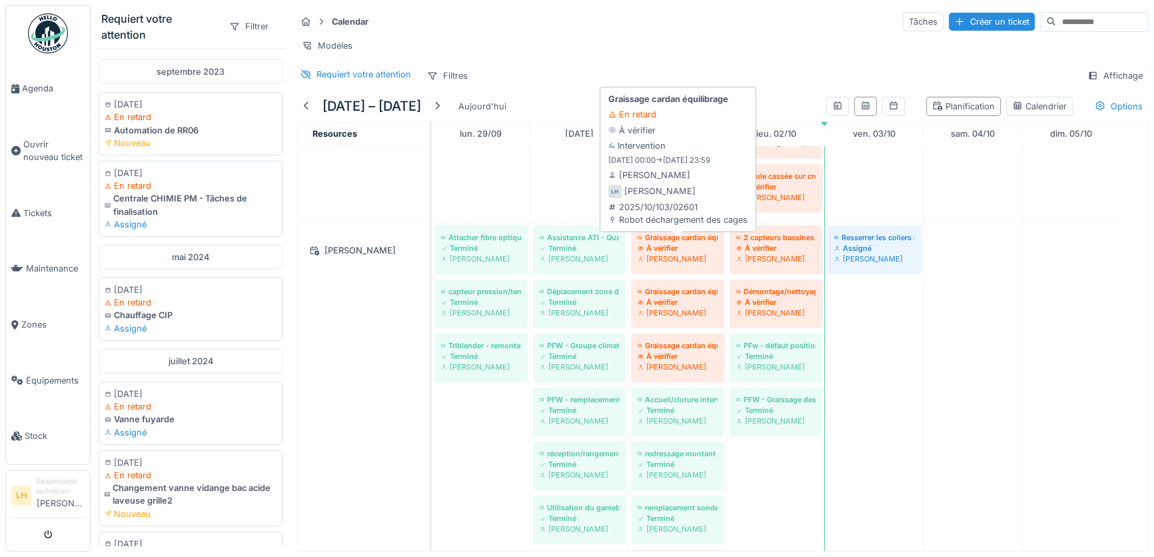
click at [684, 243] on div "Graissage cardan équilibrage" at bounding box center [678, 237] width 80 height 11
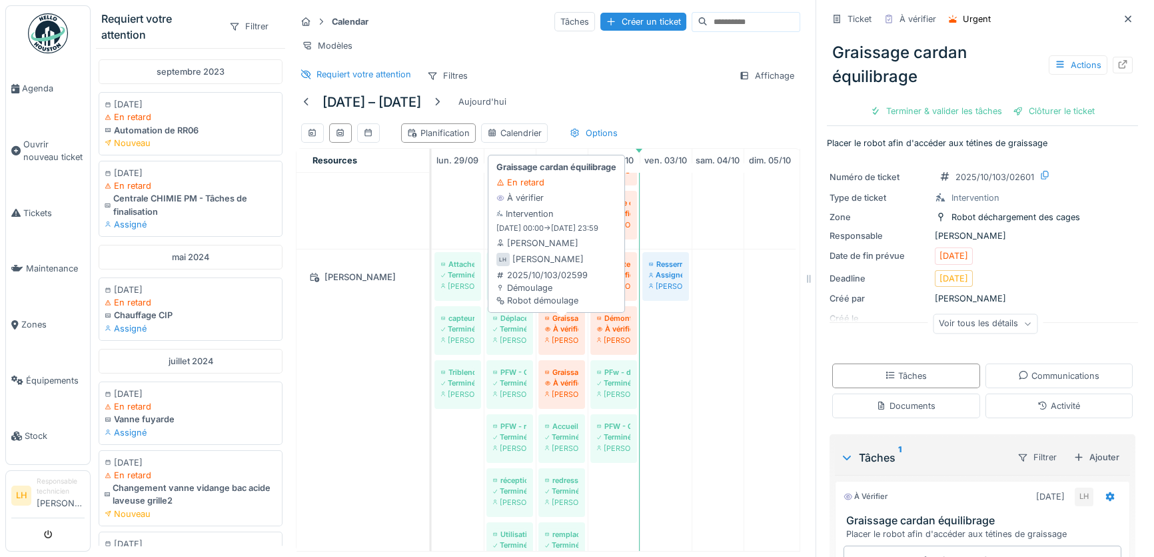
click at [568, 333] on div "À vérifier" at bounding box center [561, 328] width 33 height 11
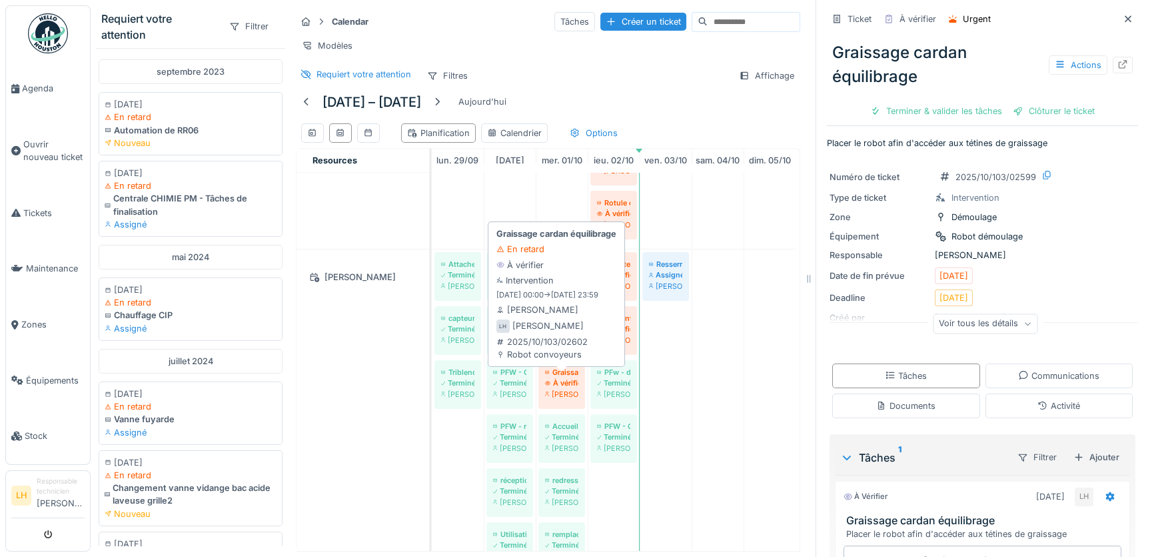
click at [560, 377] on div "Graissage cardan équilibrage" at bounding box center [561, 372] width 33 height 11
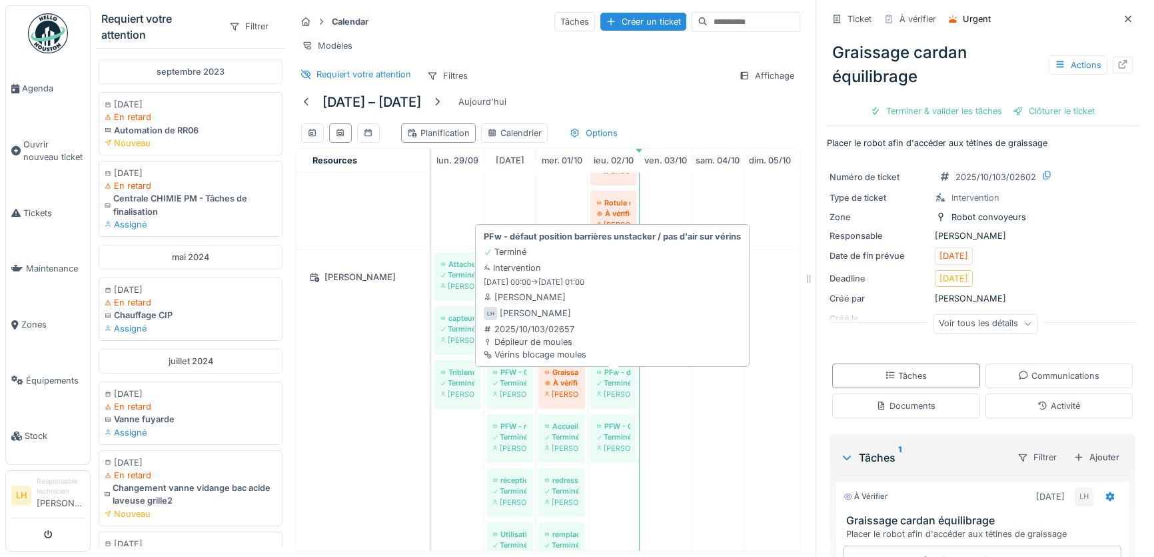
click at [619, 377] on div "PFw - défaut position barrières unstacker / pas d'air sur vérins" at bounding box center [613, 372] width 33 height 11
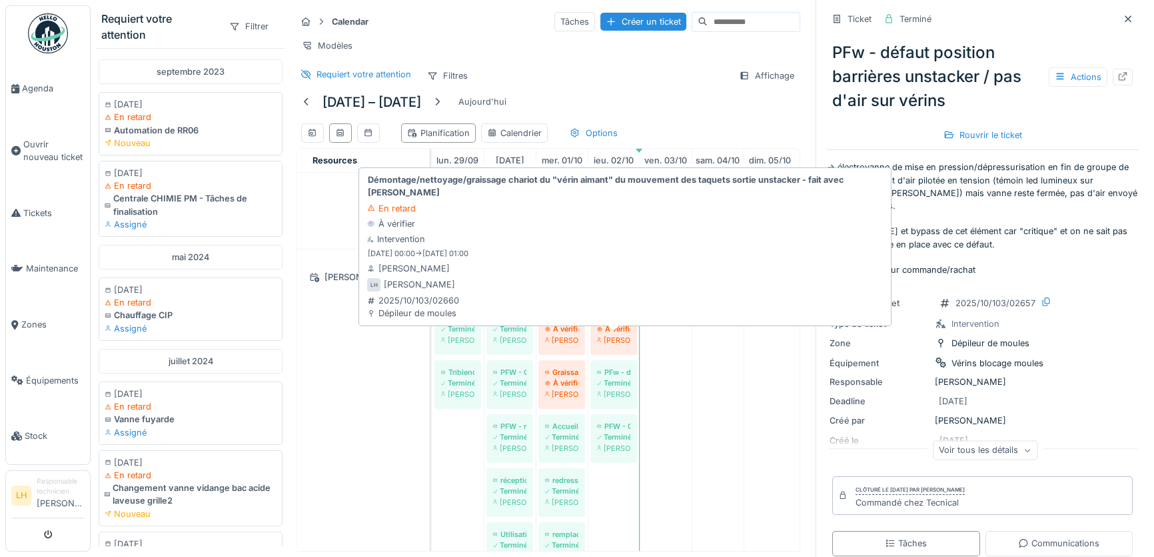
click at [626, 331] on div "À vérifier" at bounding box center [613, 328] width 33 height 11
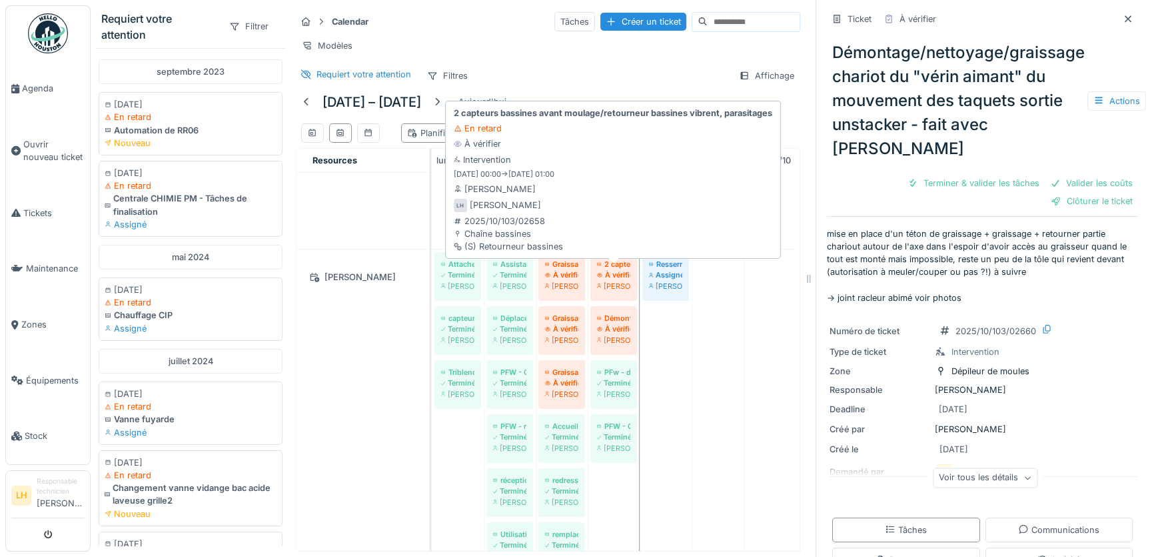
click at [618, 269] on div "2 capteurs bassines avant moulage/retourneur bassines vibrent, parasitages" at bounding box center [613, 264] width 33 height 11
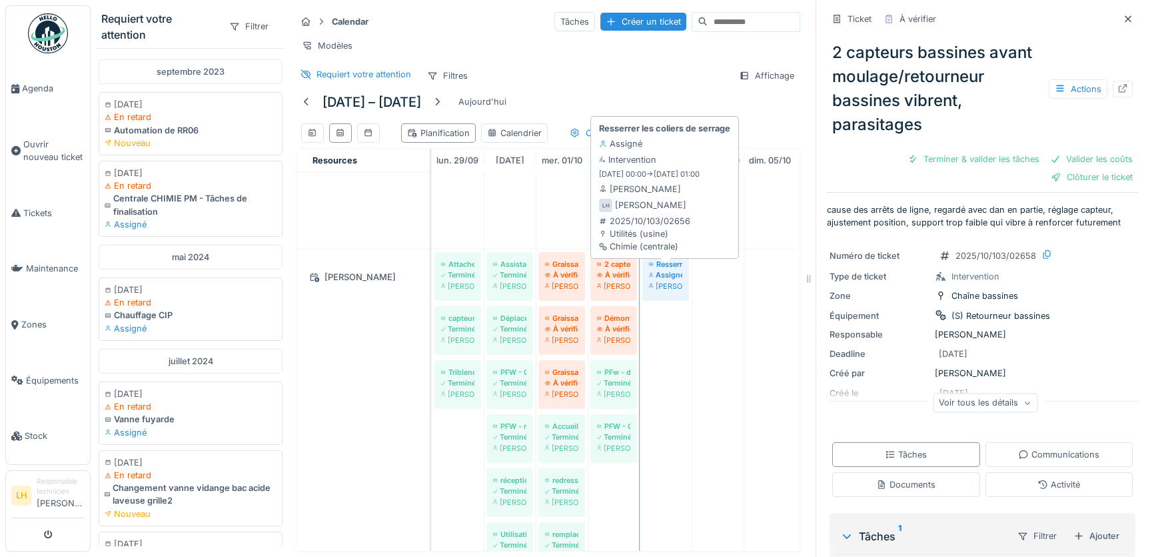
click at [667, 269] on div "Resserrer les coliers de serrage" at bounding box center [665, 264] width 33 height 11
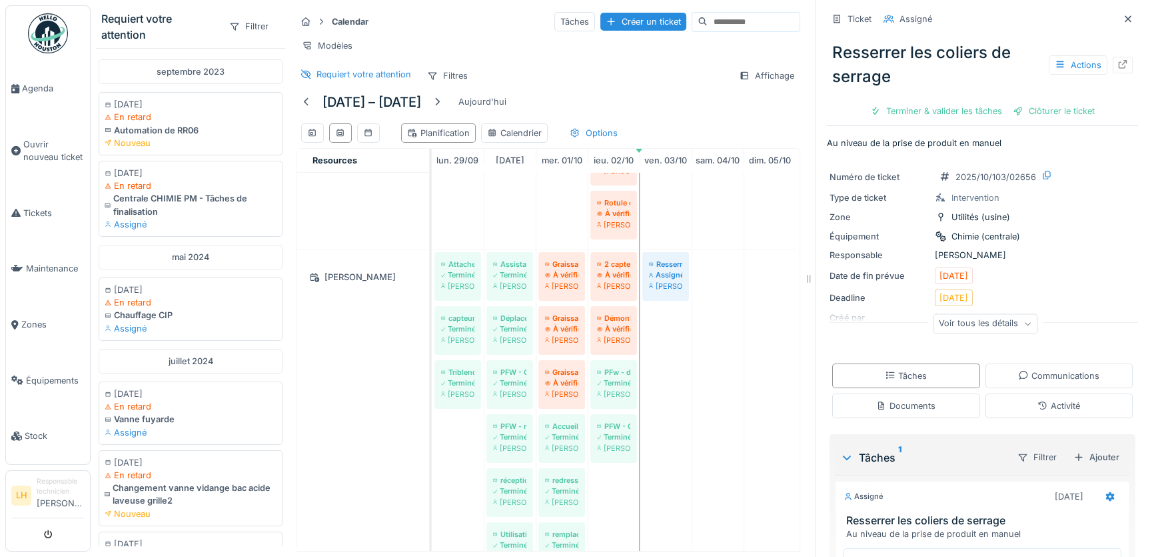
scroll to position [114, 0]
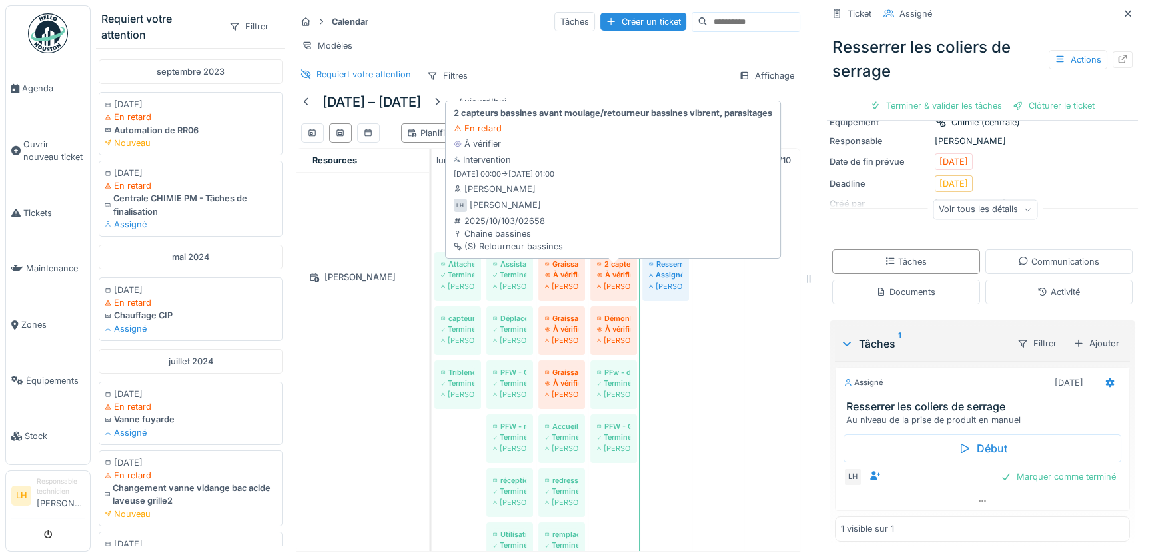
click at [615, 269] on div "2 capteurs bassines avant moulage/retourneur bassines vibrent, parasitages" at bounding box center [613, 264] width 33 height 11
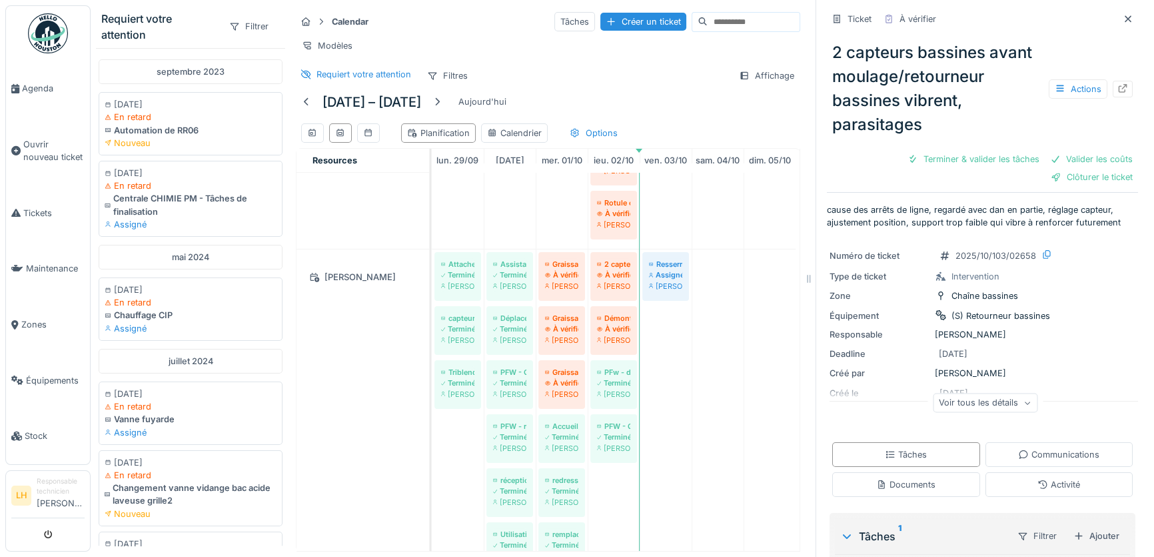
scroll to position [9, 0]
click at [842, 529] on icon at bounding box center [847, 535] width 11 height 13
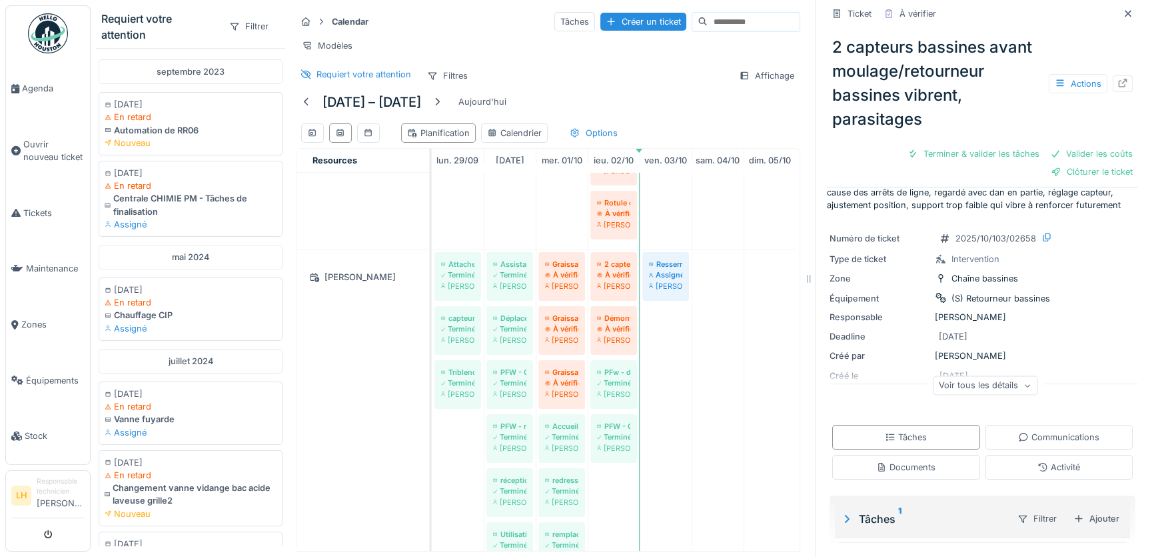
scroll to position [20, 0]
click at [843, 511] on icon at bounding box center [846, 516] width 13 height 11
